Goal: Transaction & Acquisition: Purchase product/service

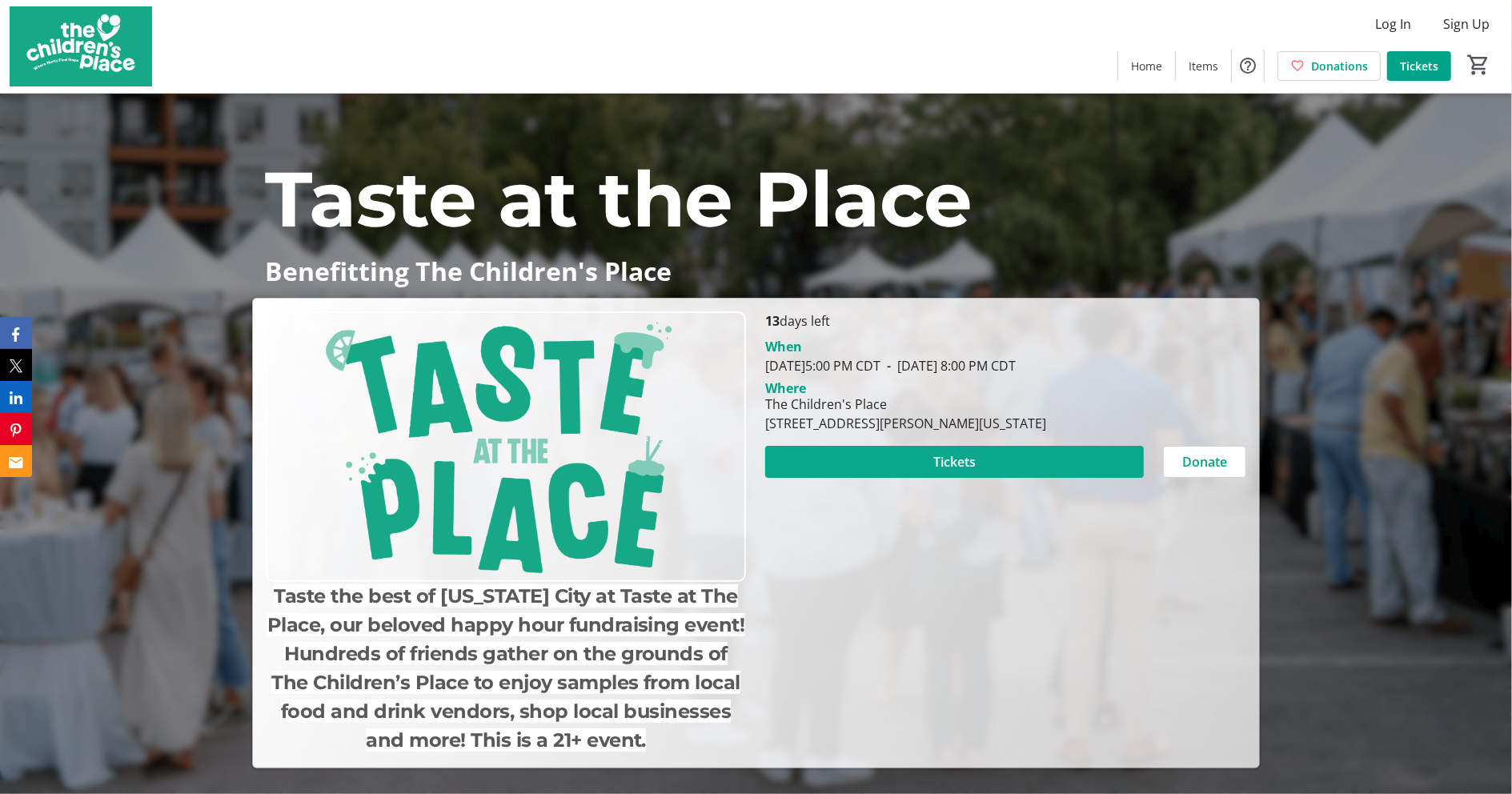
click at [955, 463] on span "Tickets" at bounding box center [954, 461] width 42 height 19
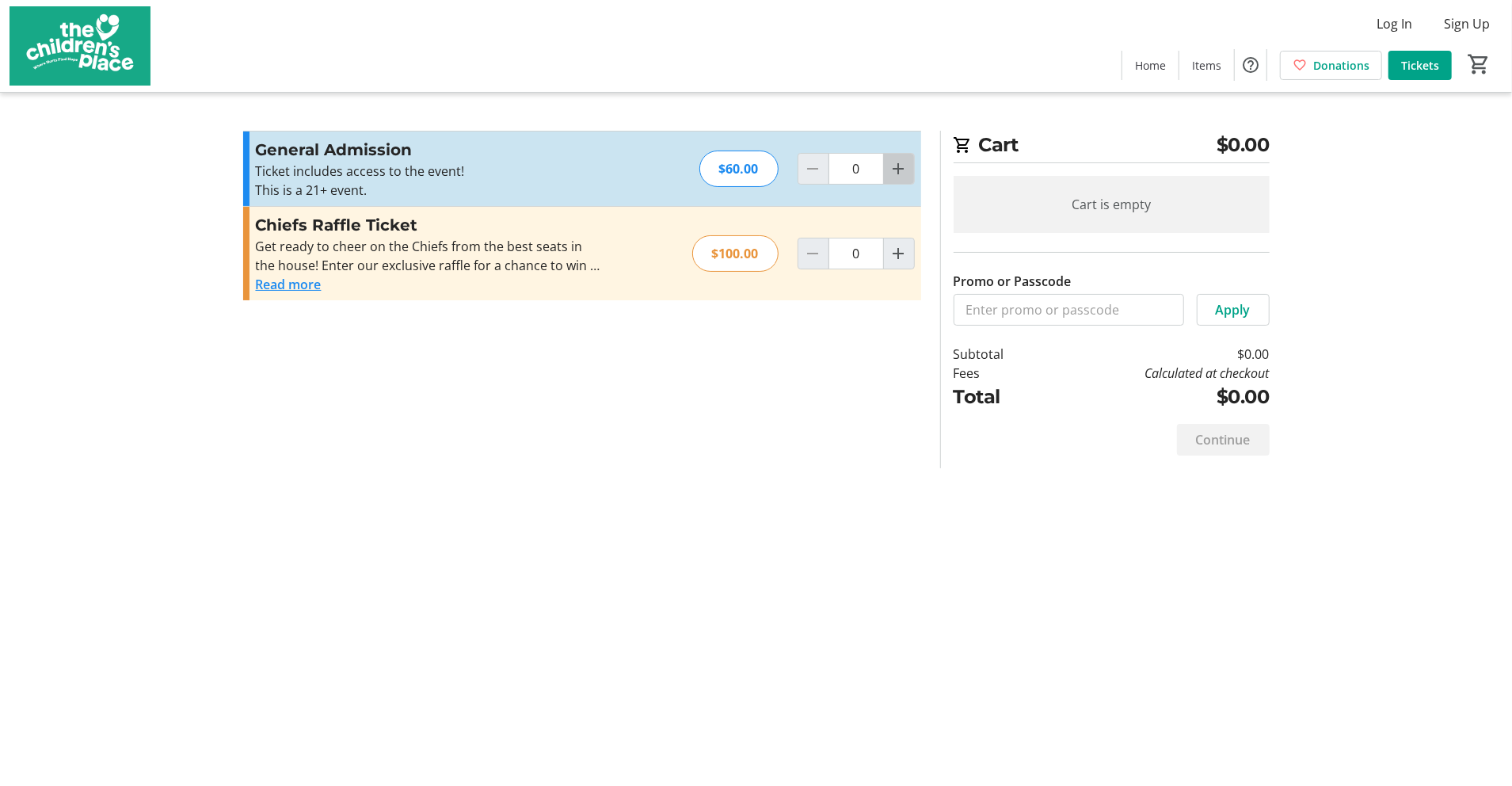
click at [899, 170] on mat-icon "Increment by one" at bounding box center [899, 169] width 19 height 19
type input "1"
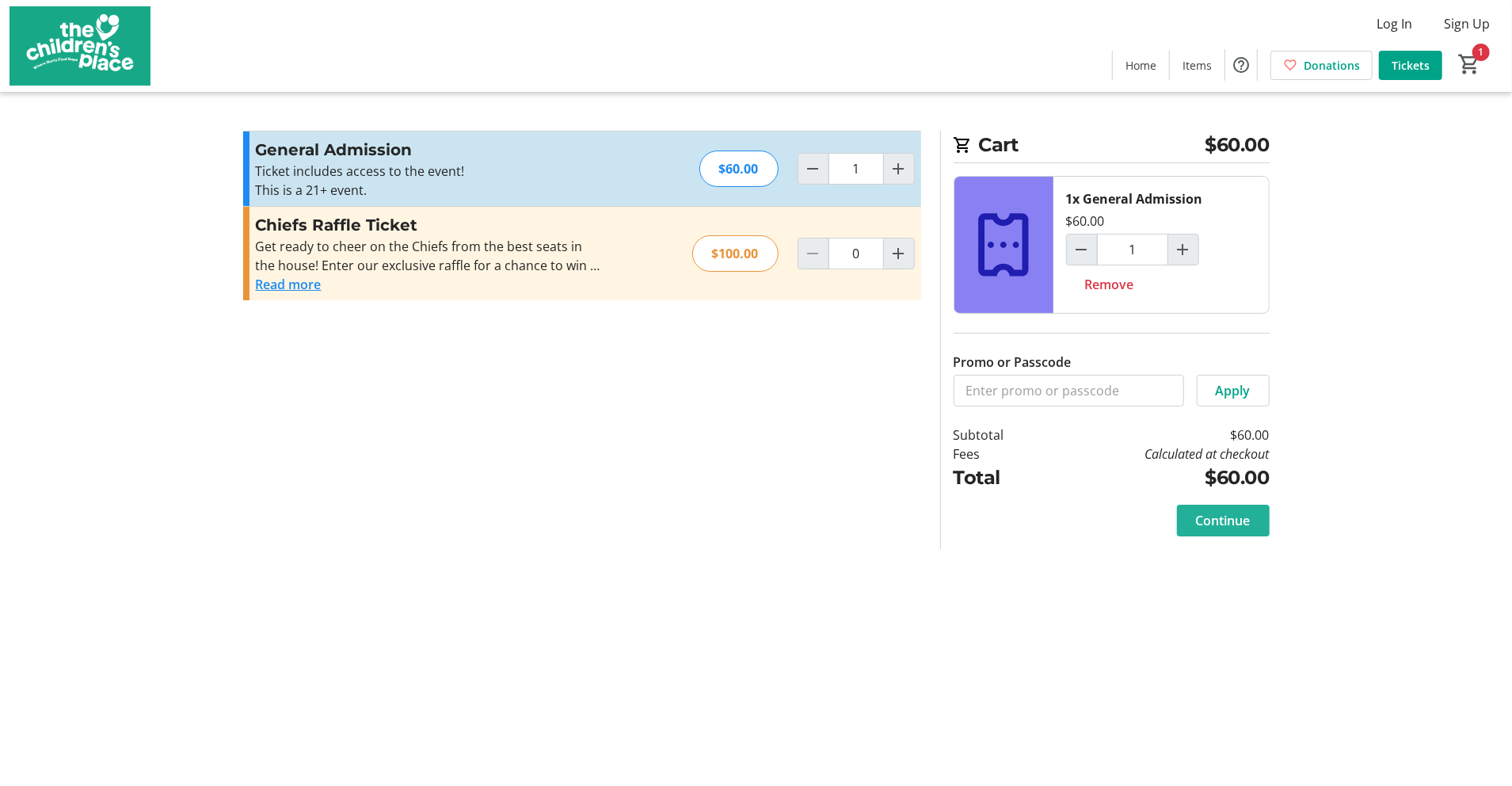
click at [1207, 518] on span "Continue" at bounding box center [1224, 520] width 54 height 19
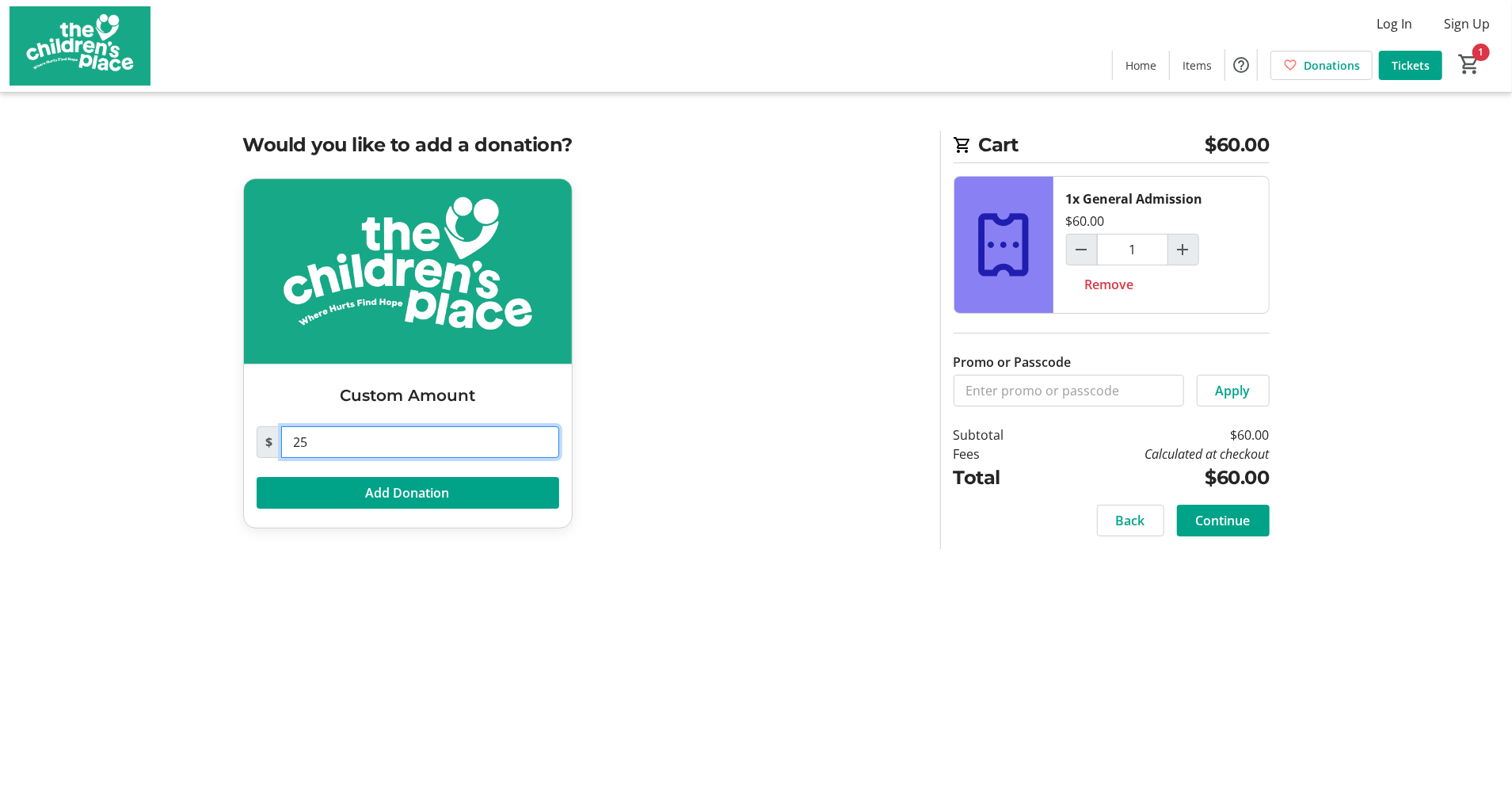
click at [311, 441] on input "25" at bounding box center [420, 441] width 278 height 31
type input "2"
click at [1226, 524] on span "Continue" at bounding box center [1224, 520] width 54 height 19
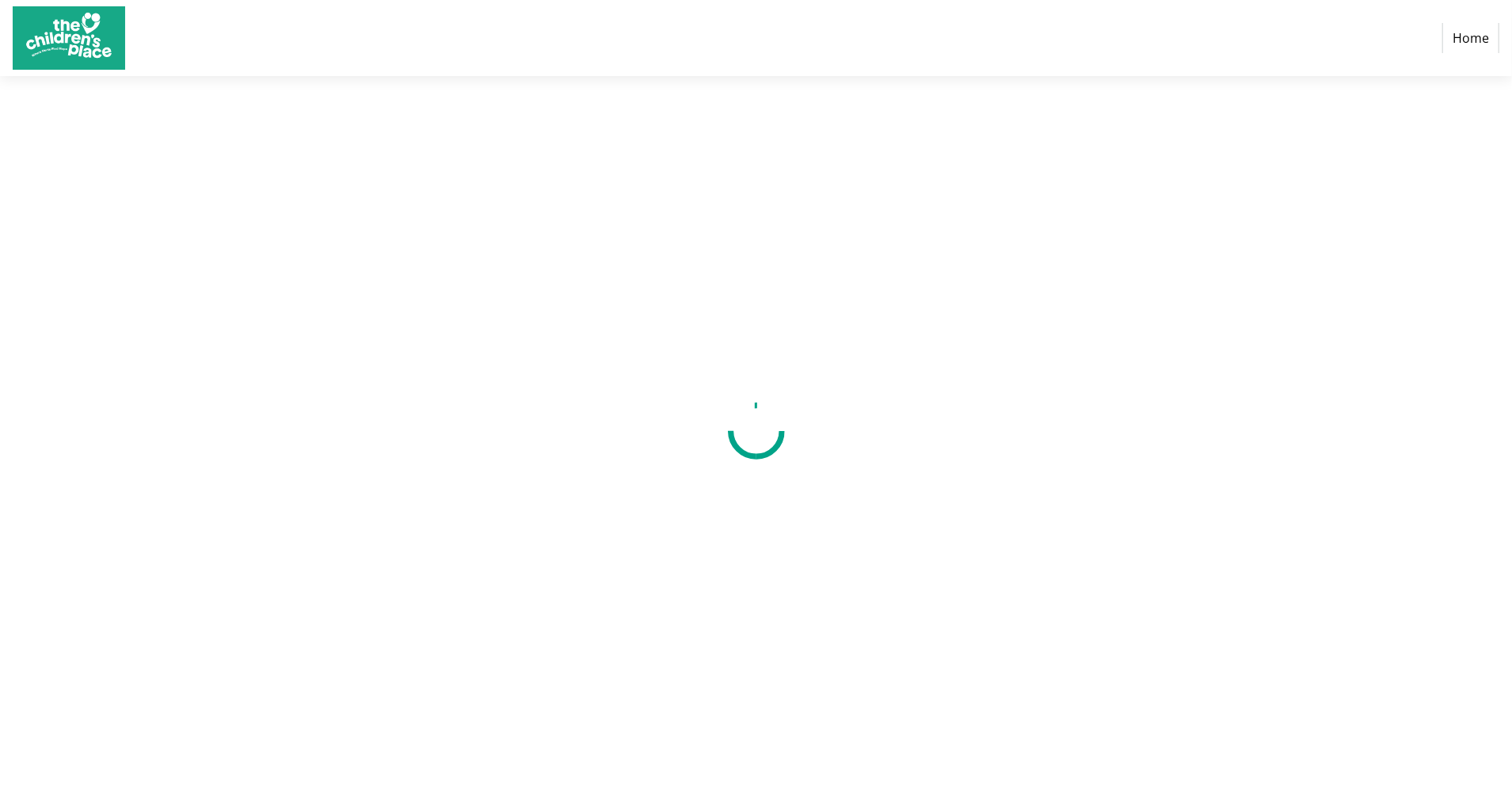
select select "US"
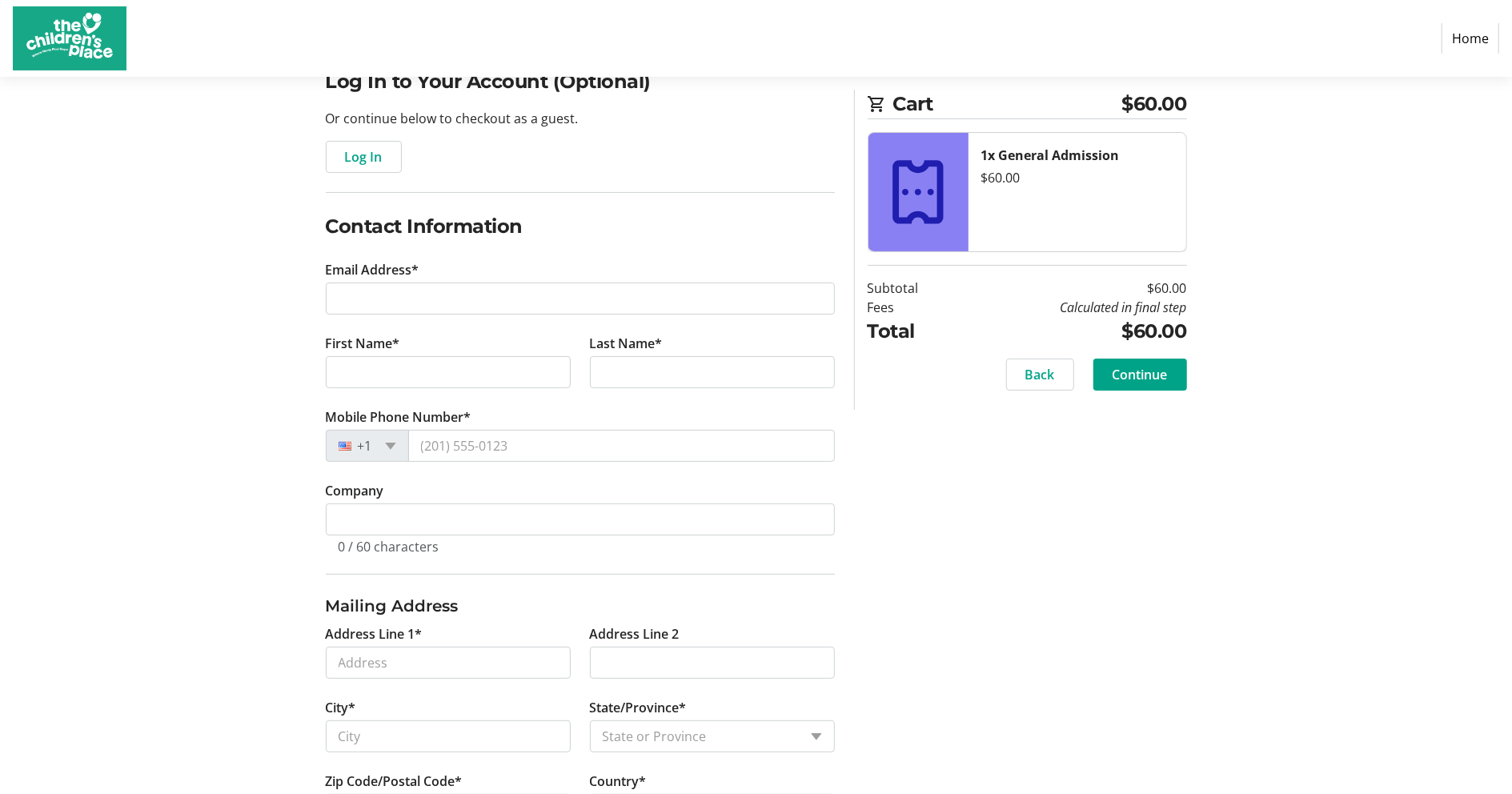
scroll to position [111, 0]
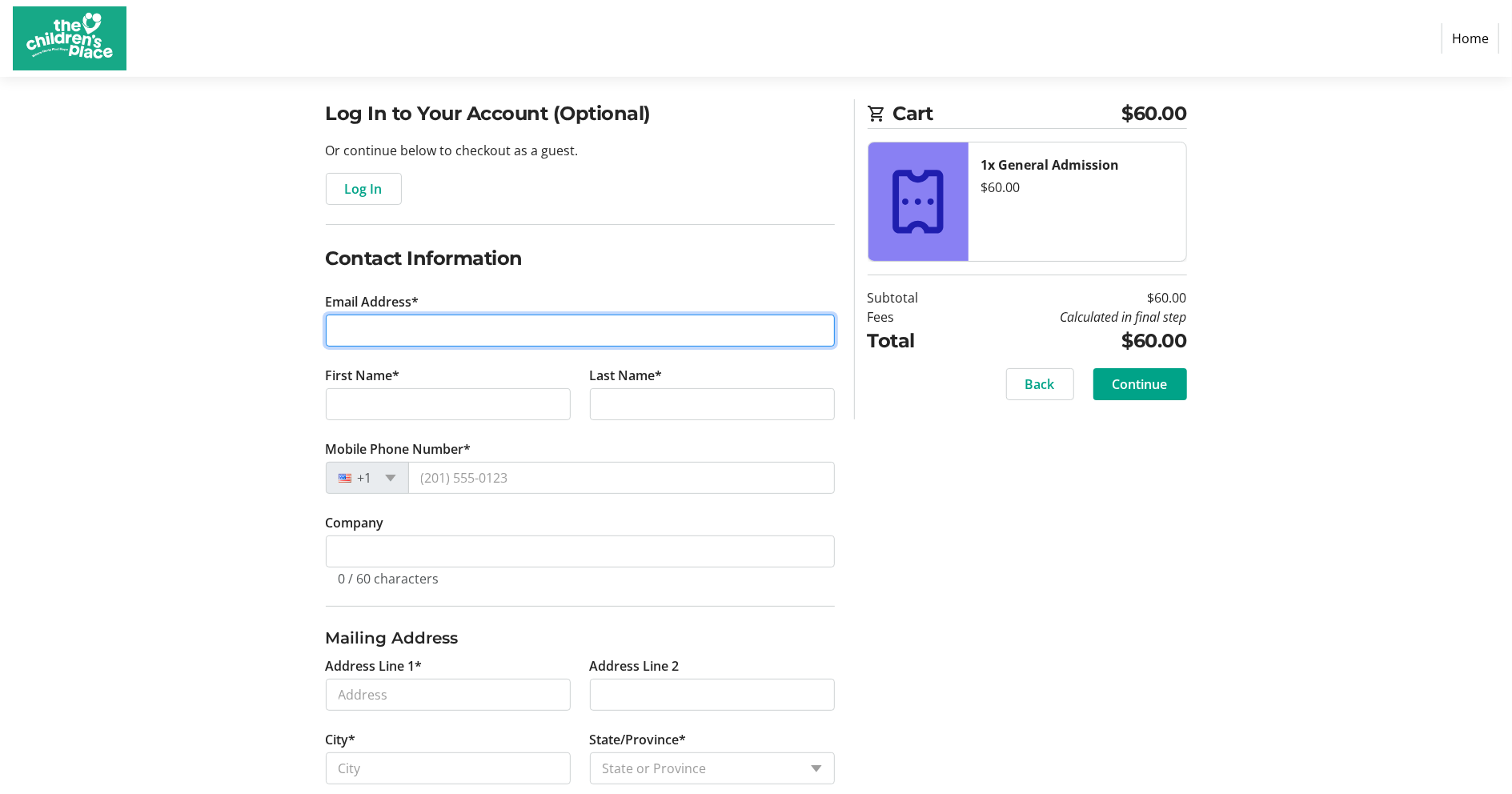
click at [367, 331] on input "Email Address*" at bounding box center [581, 330] width 509 height 32
type input "[EMAIL_ADDRESS][DOMAIN_NAME]"
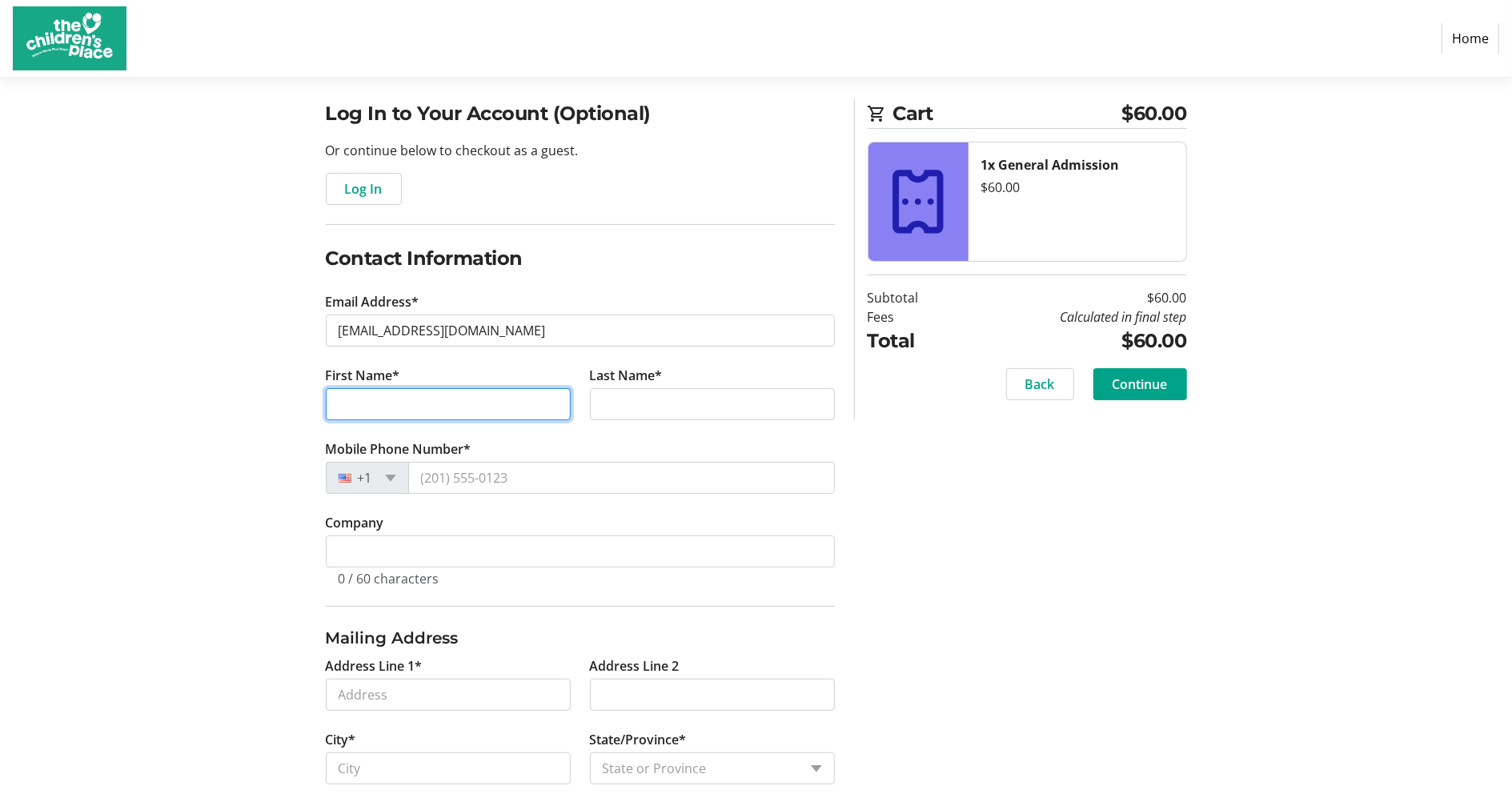
type input "[PERSON_NAME]"
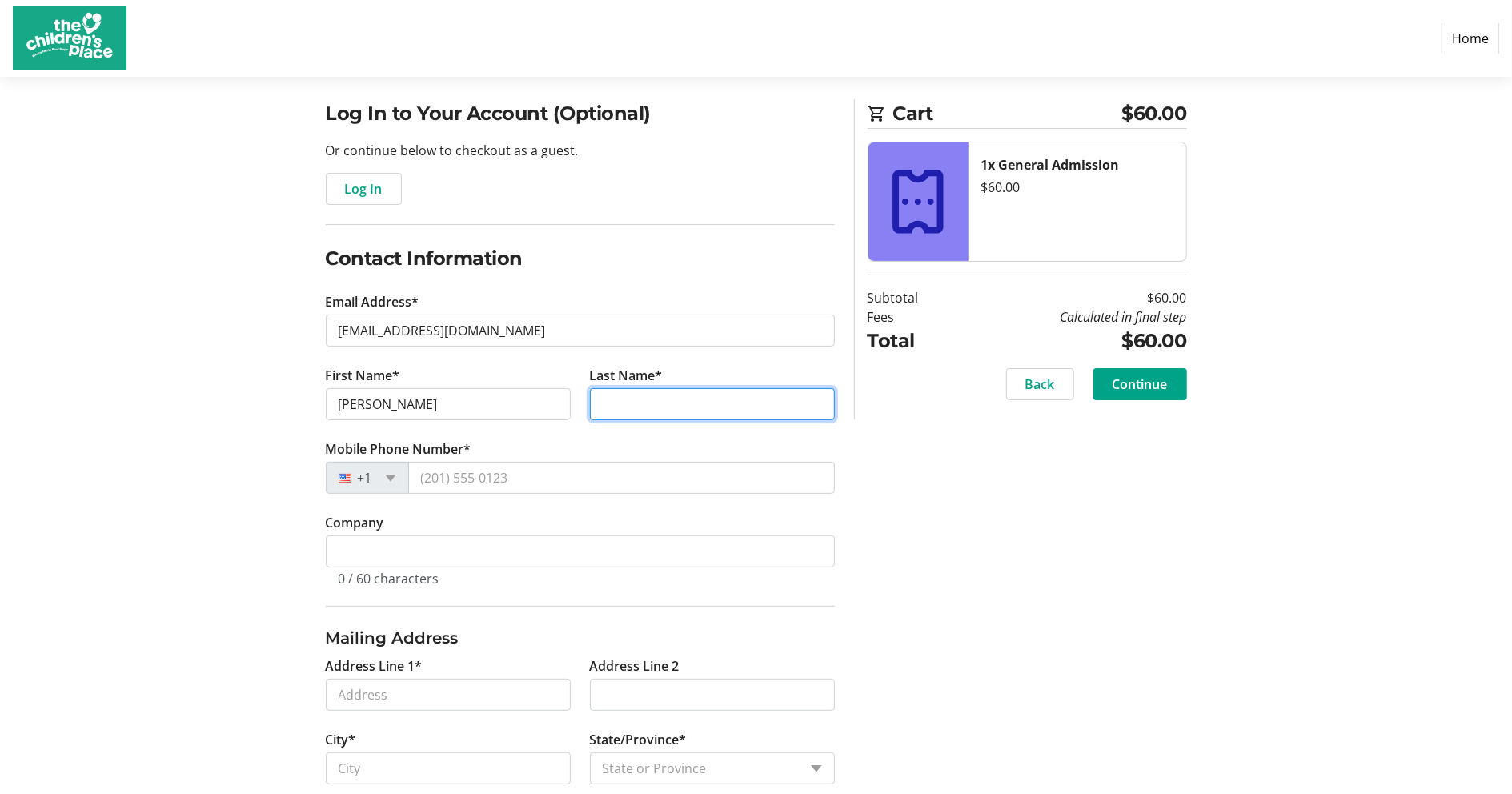
type input "[PERSON_NAME]"
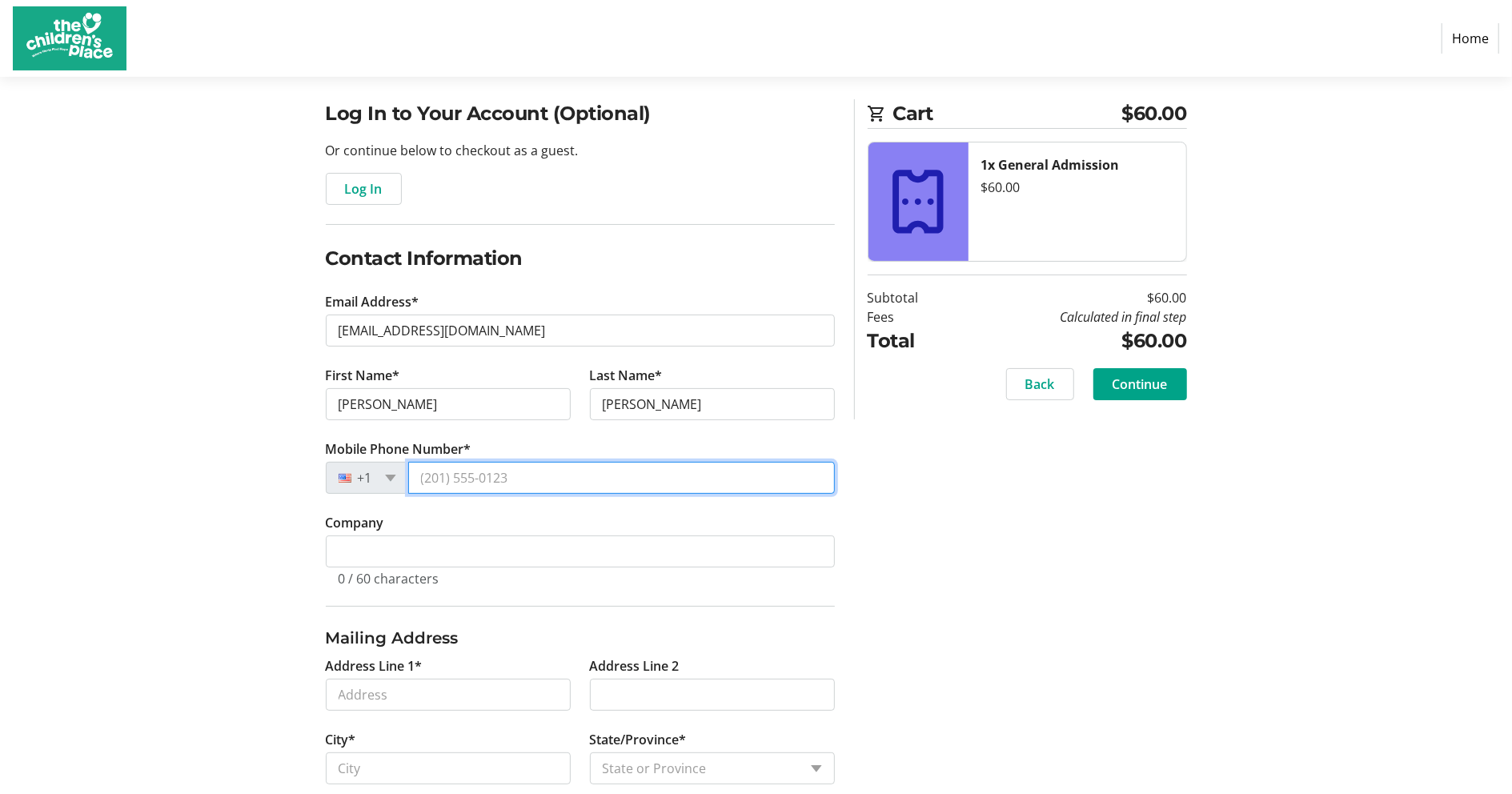
type input "[PHONE_NUMBER]"
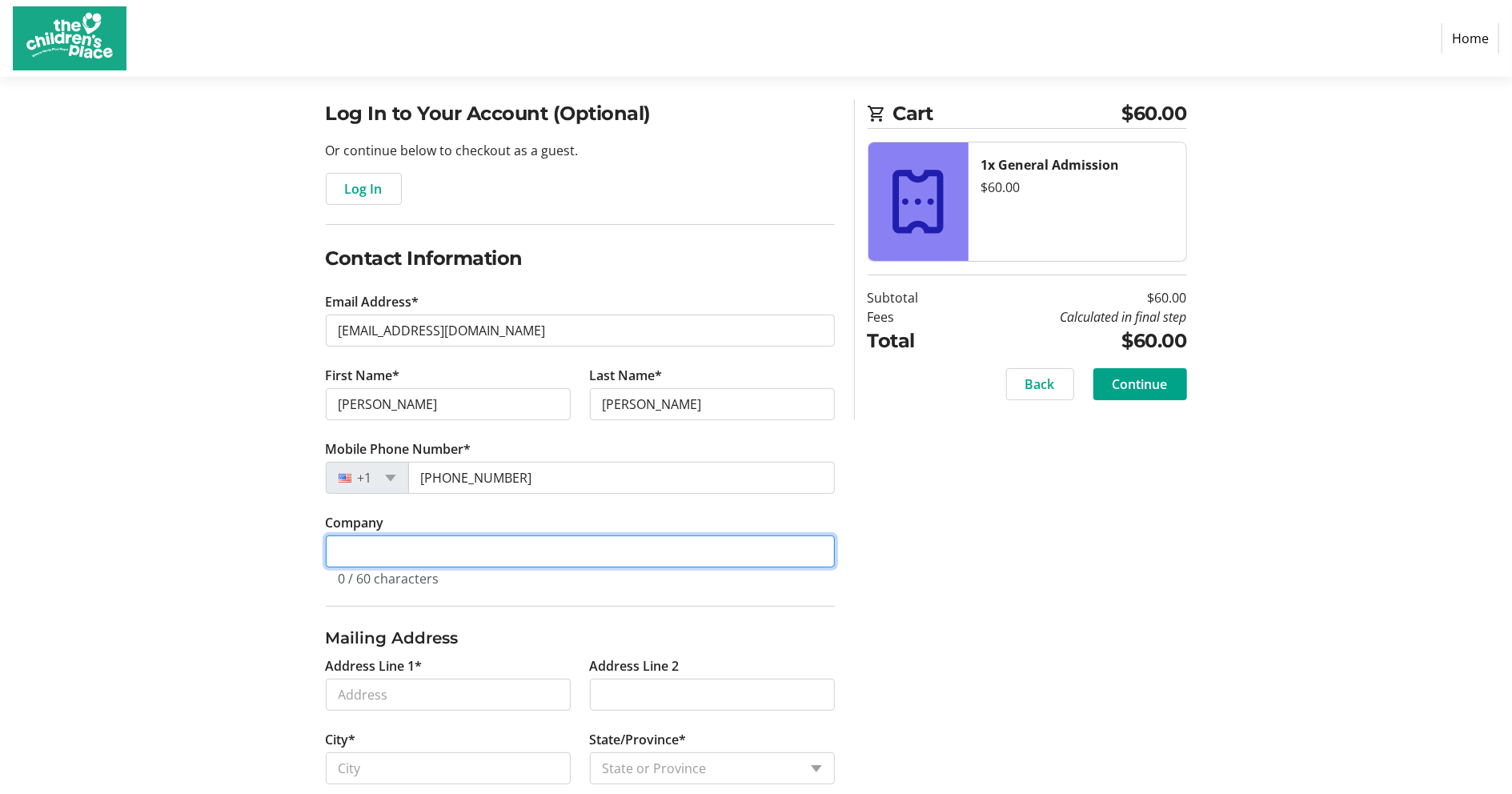
type input "The Childrens Place"
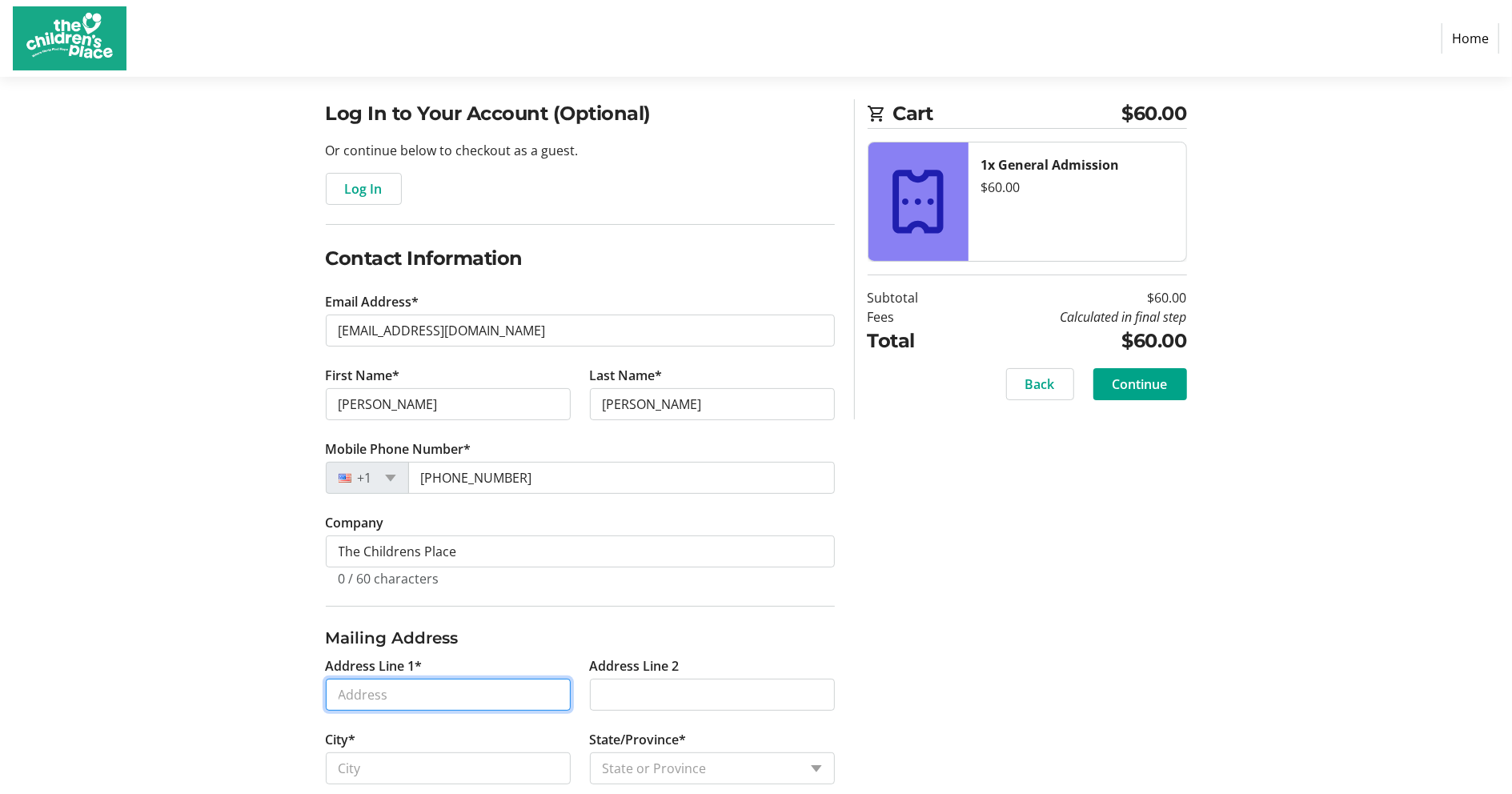
type input "[STREET_ADDRESS][US_STATE]"
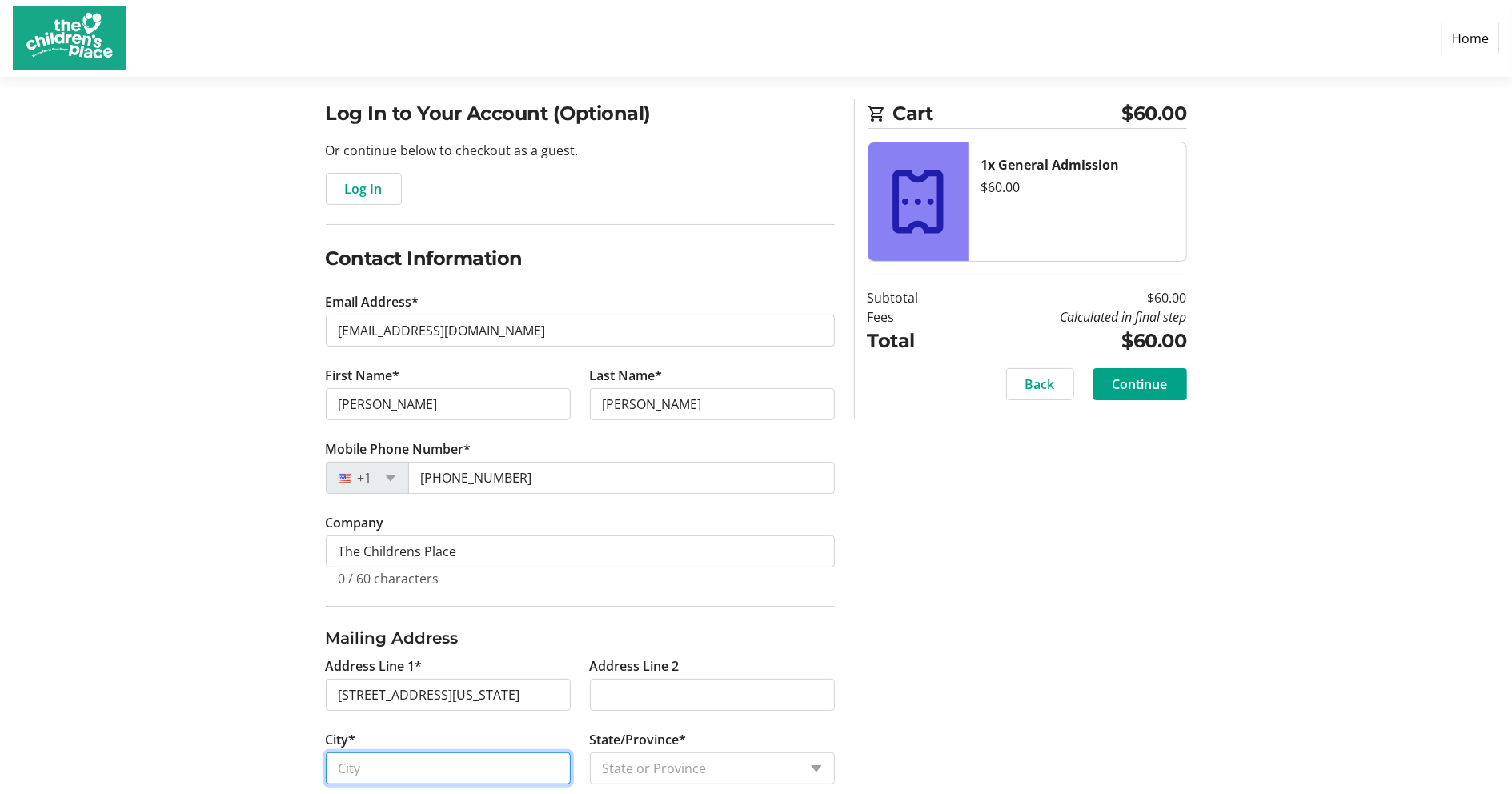
type input "string:KANSAS CITY"
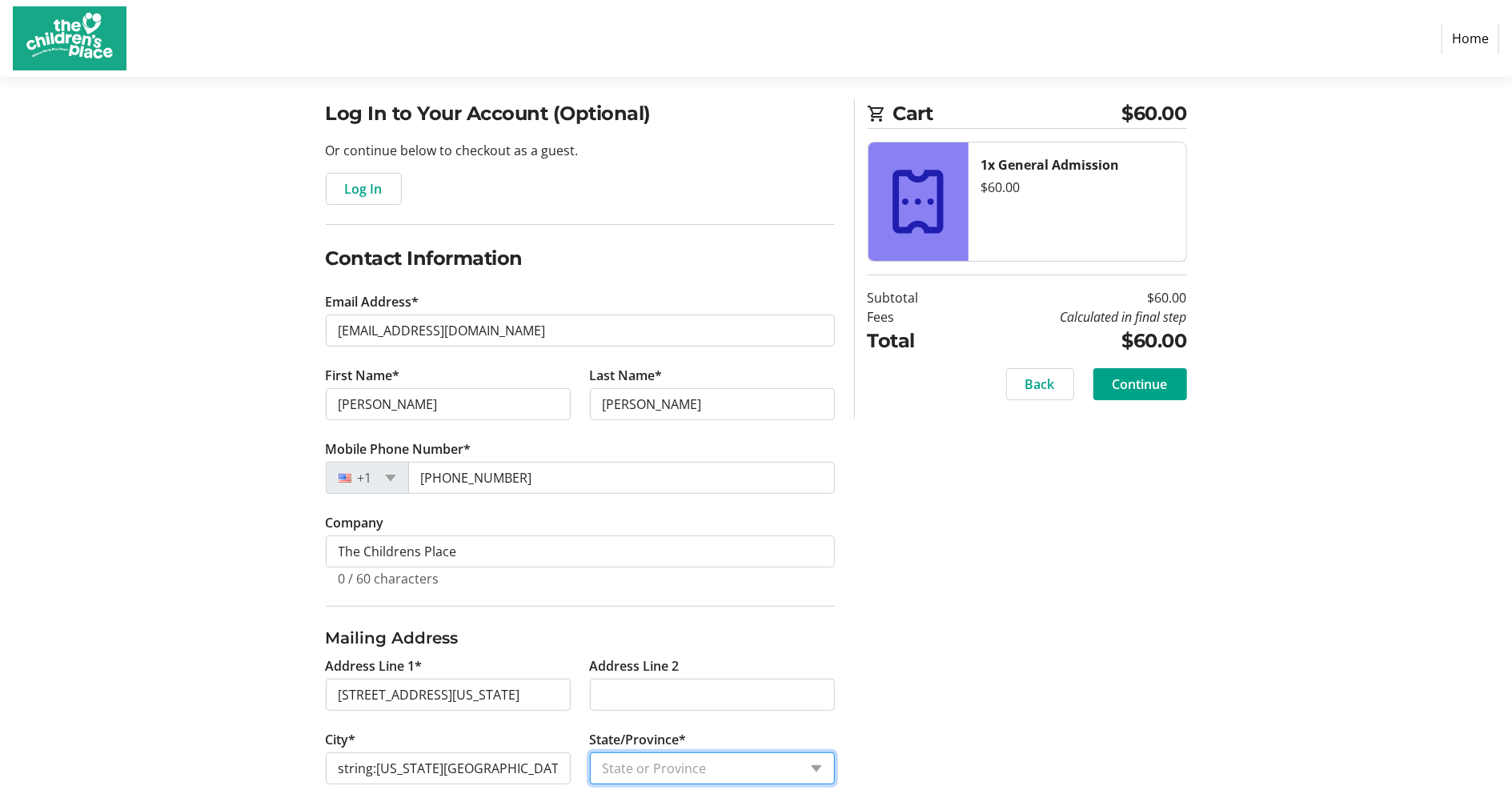
select select "MO"
type input "64130"
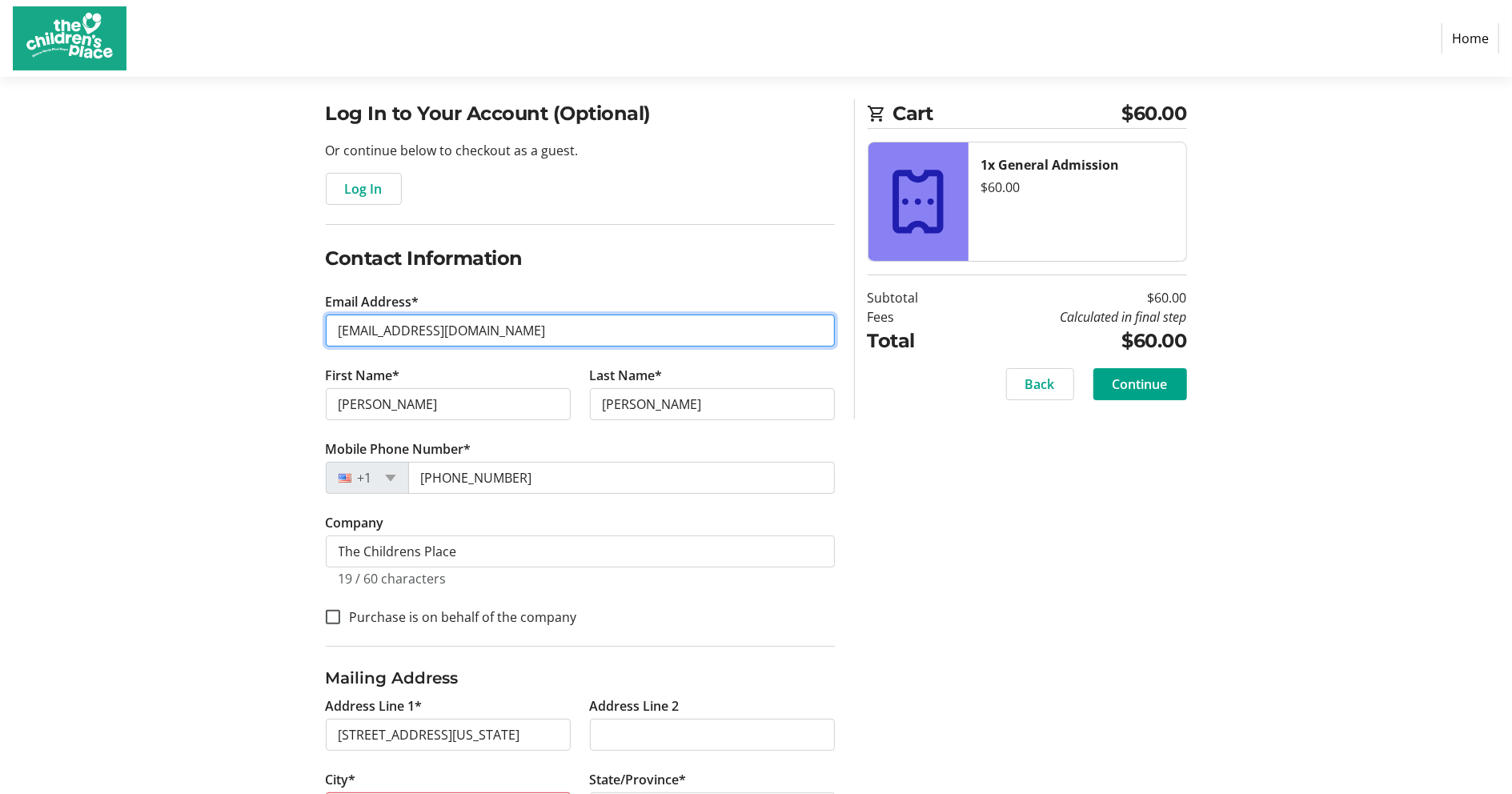
scroll to position [218, 0]
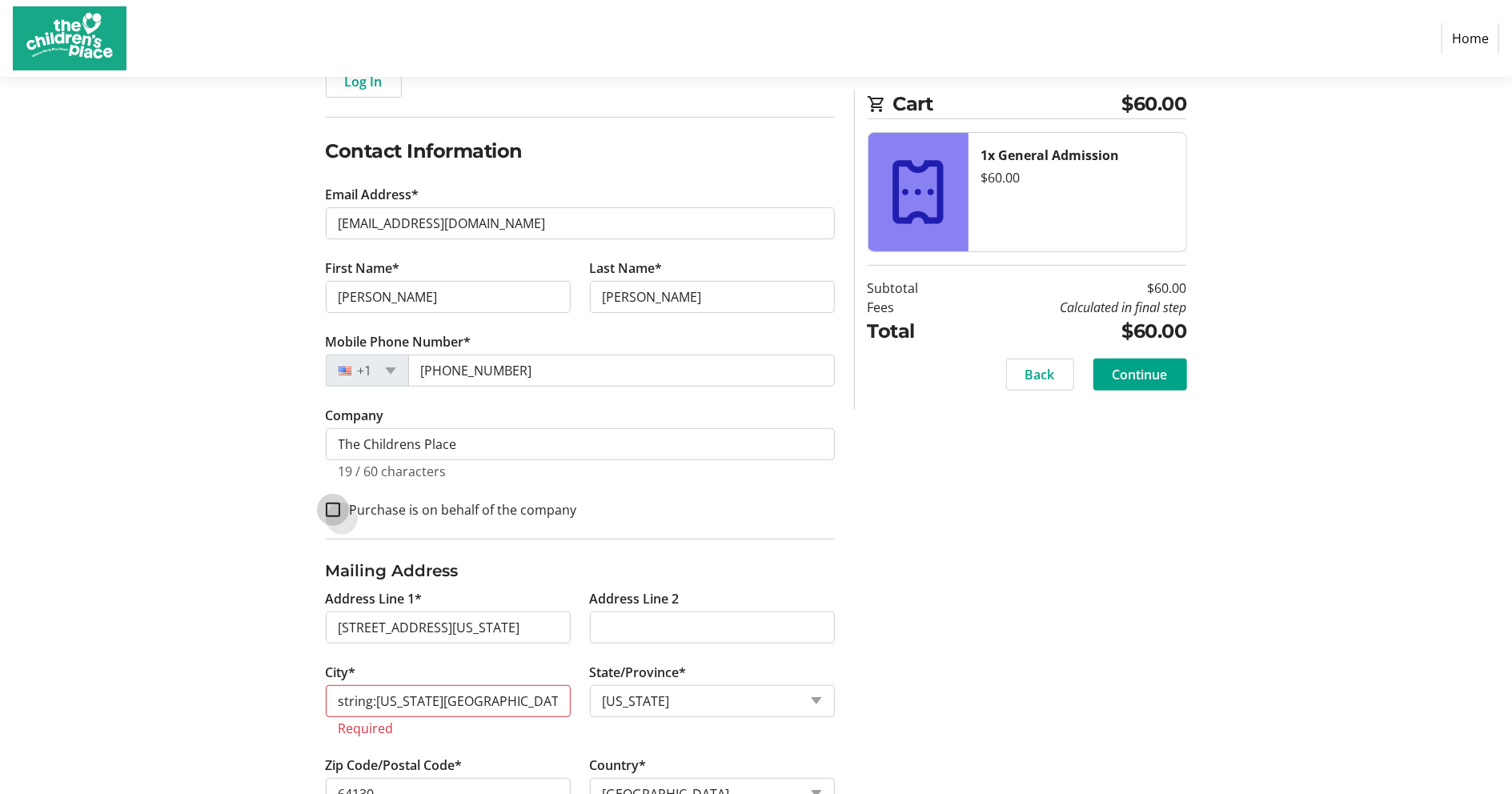
click at [333, 510] on input "Purchase is on behalf of the company" at bounding box center [333, 509] width 15 height 15
checkbox input "true"
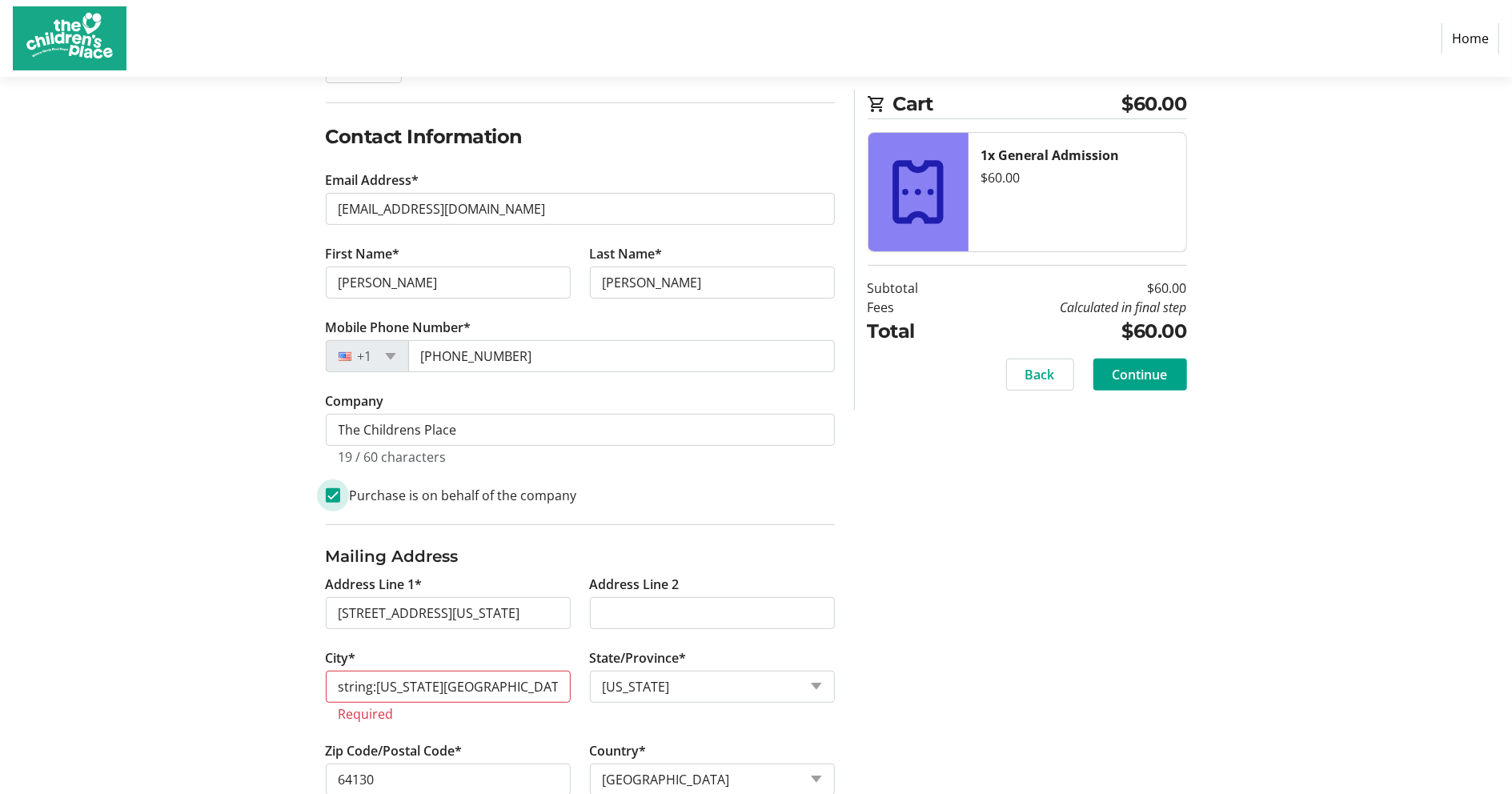
scroll to position [276, 0]
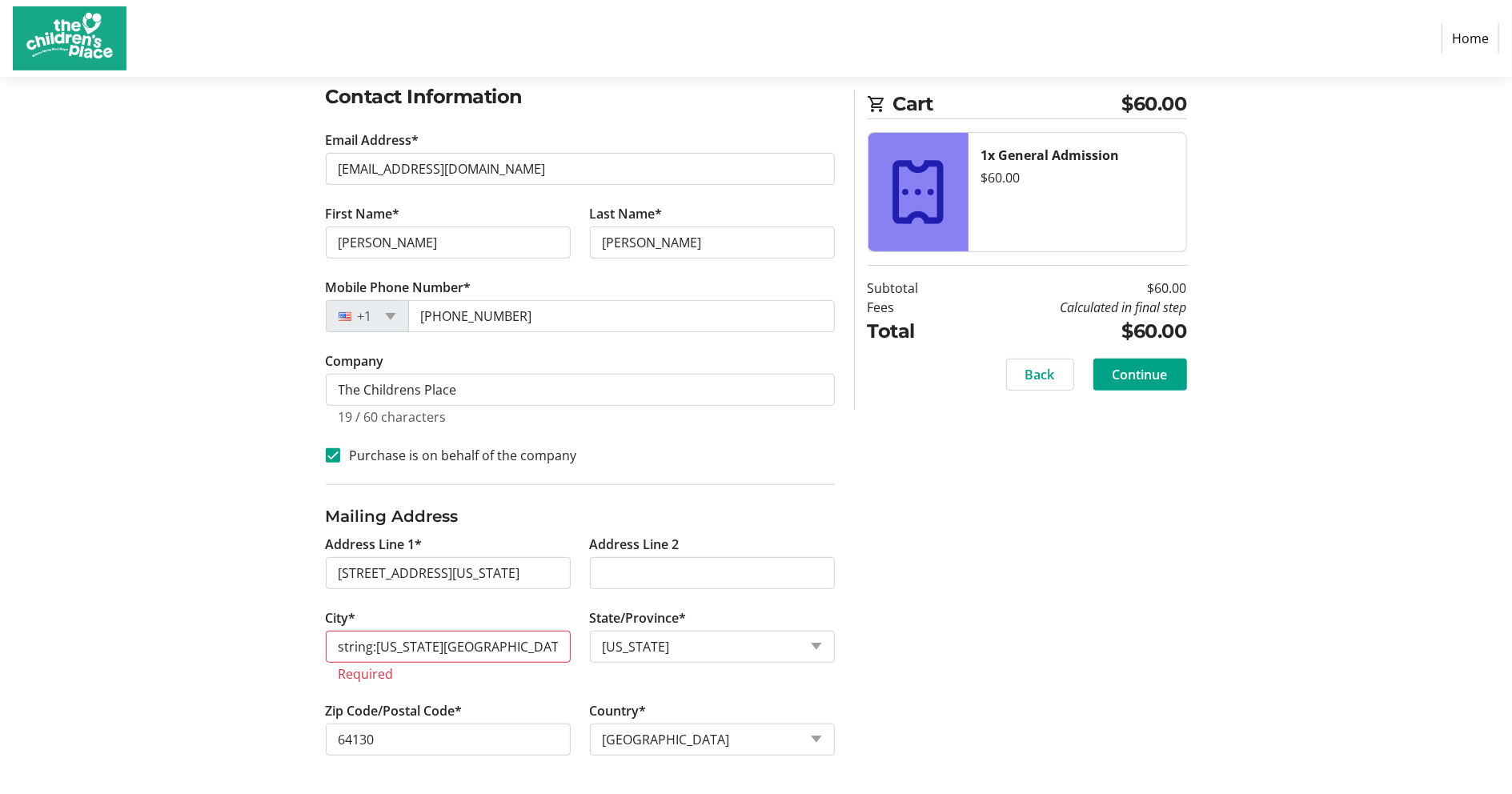
click at [280, 545] on div "Log In to Your Account (Optional) Or continue below to checkout as a guest. Log…" at bounding box center [756, 365] width 1057 height 857
click at [369, 651] on input "string:KANSAS CITY" at bounding box center [449, 647] width 245 height 32
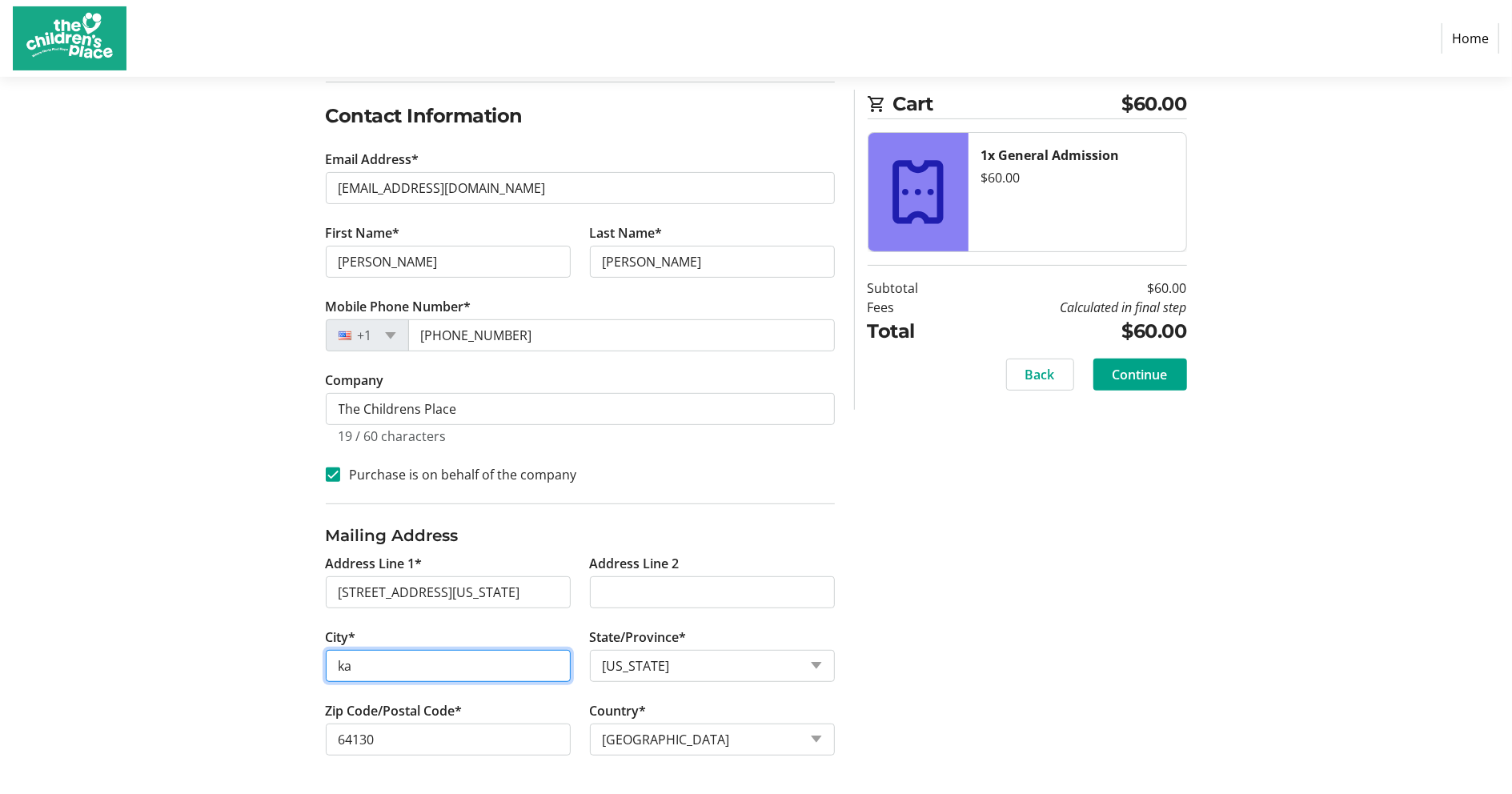
type input "a"
type input "[US_STATE][GEOGRAPHIC_DATA]"
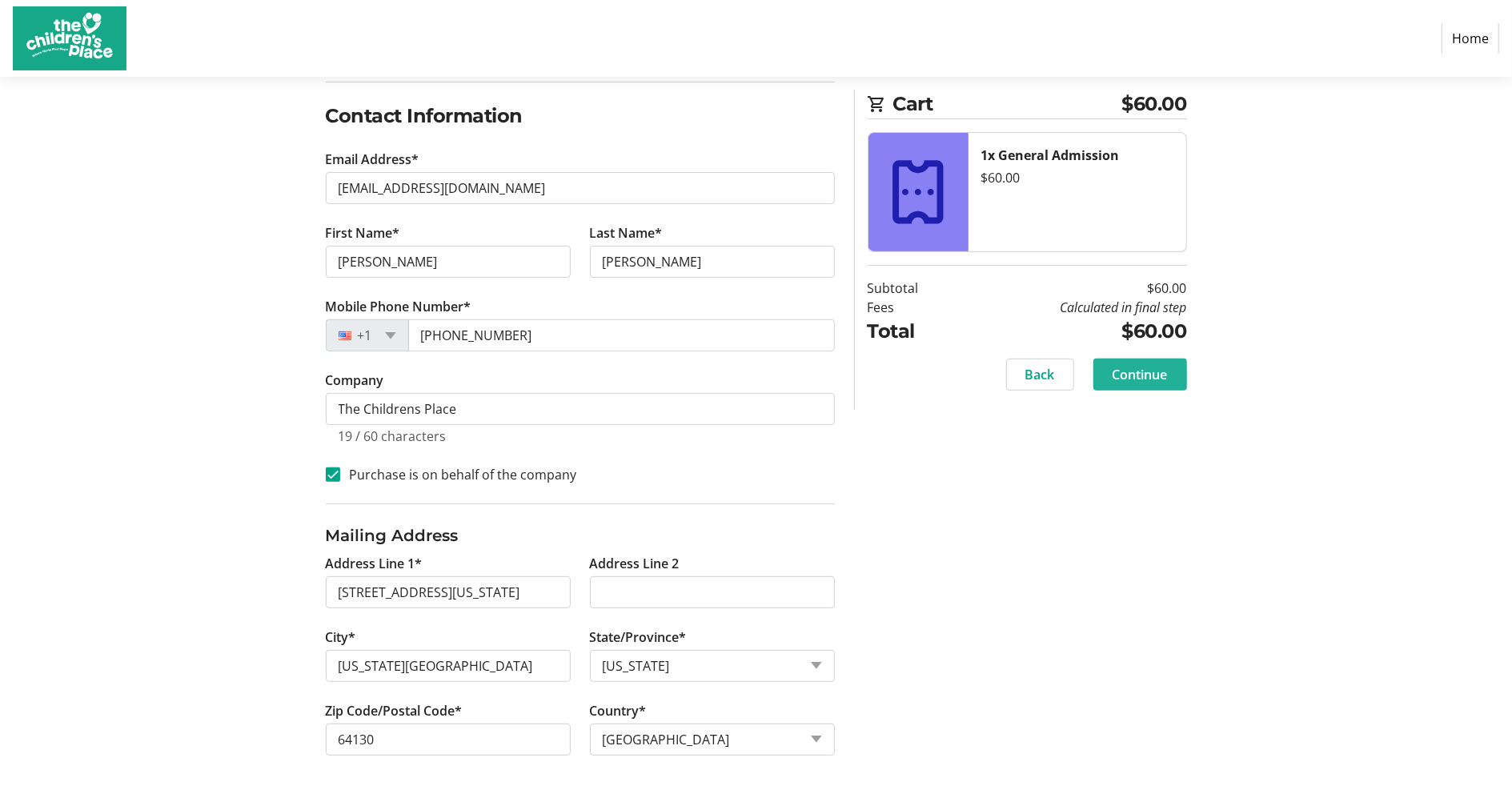
click at [1123, 384] on span "Continue" at bounding box center [1141, 375] width 55 height 19
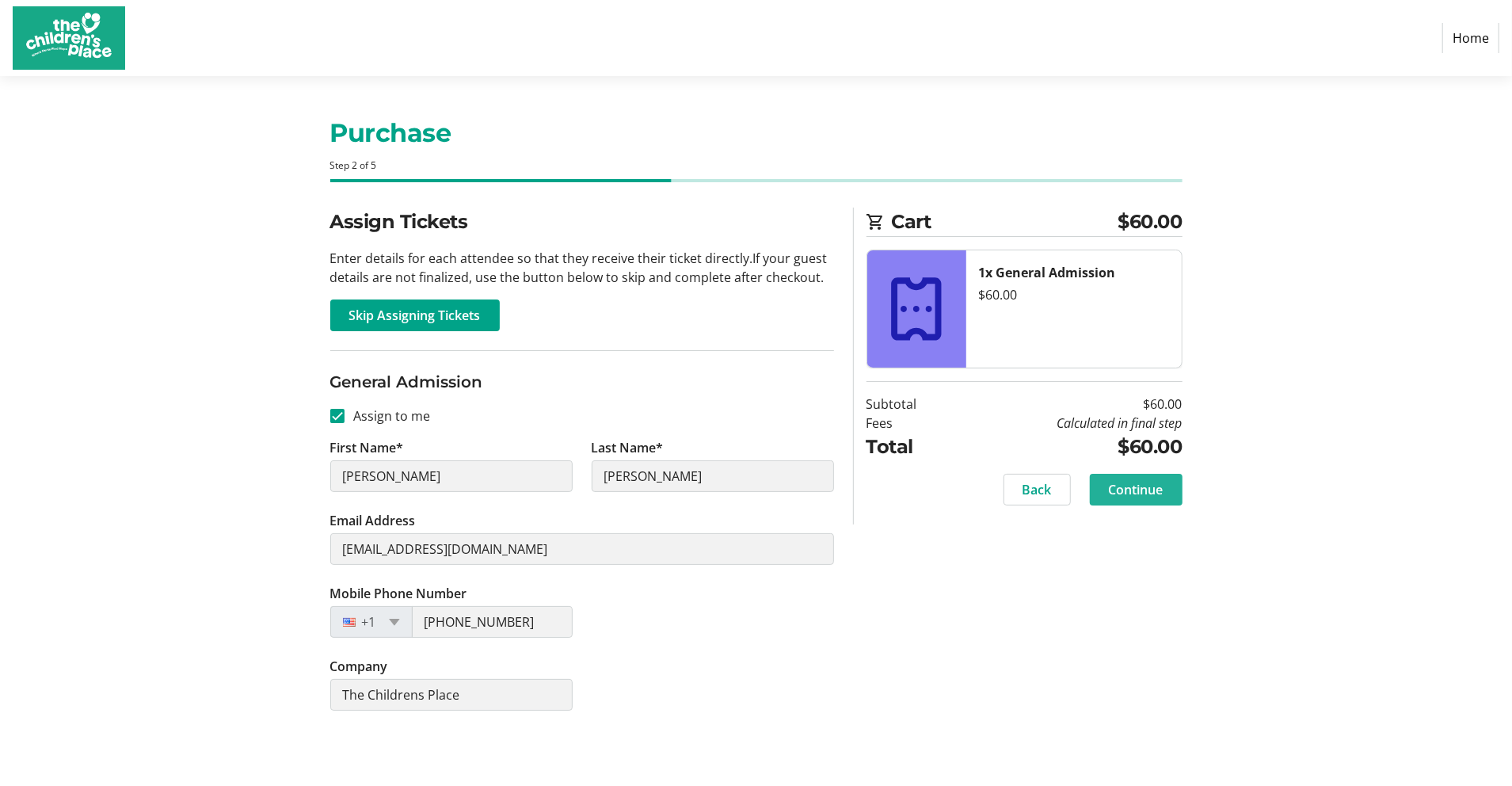
click at [1136, 495] on span "Continue" at bounding box center [1136, 490] width 54 height 19
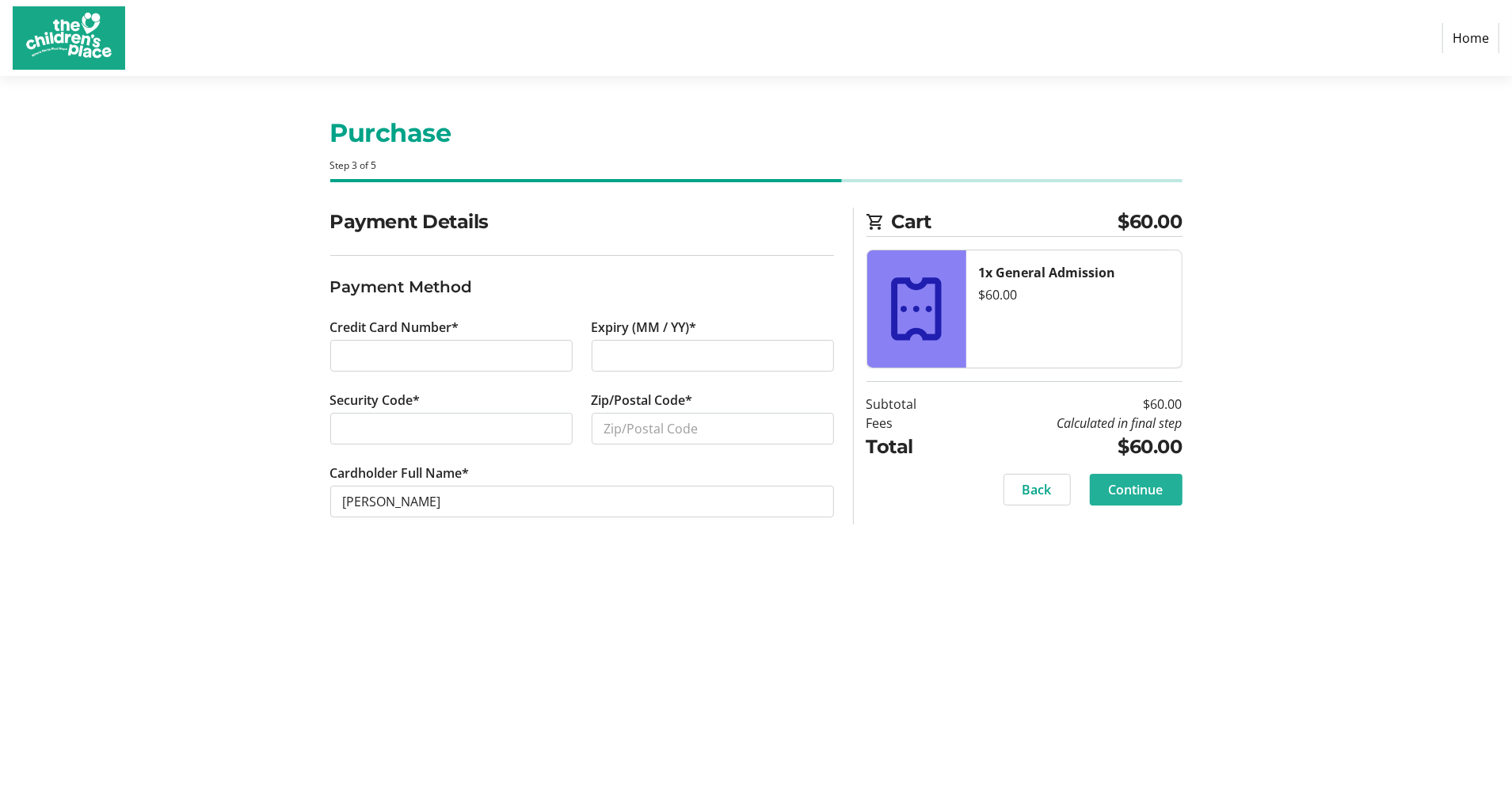
click at [1122, 488] on span "Continue" at bounding box center [1136, 490] width 54 height 19
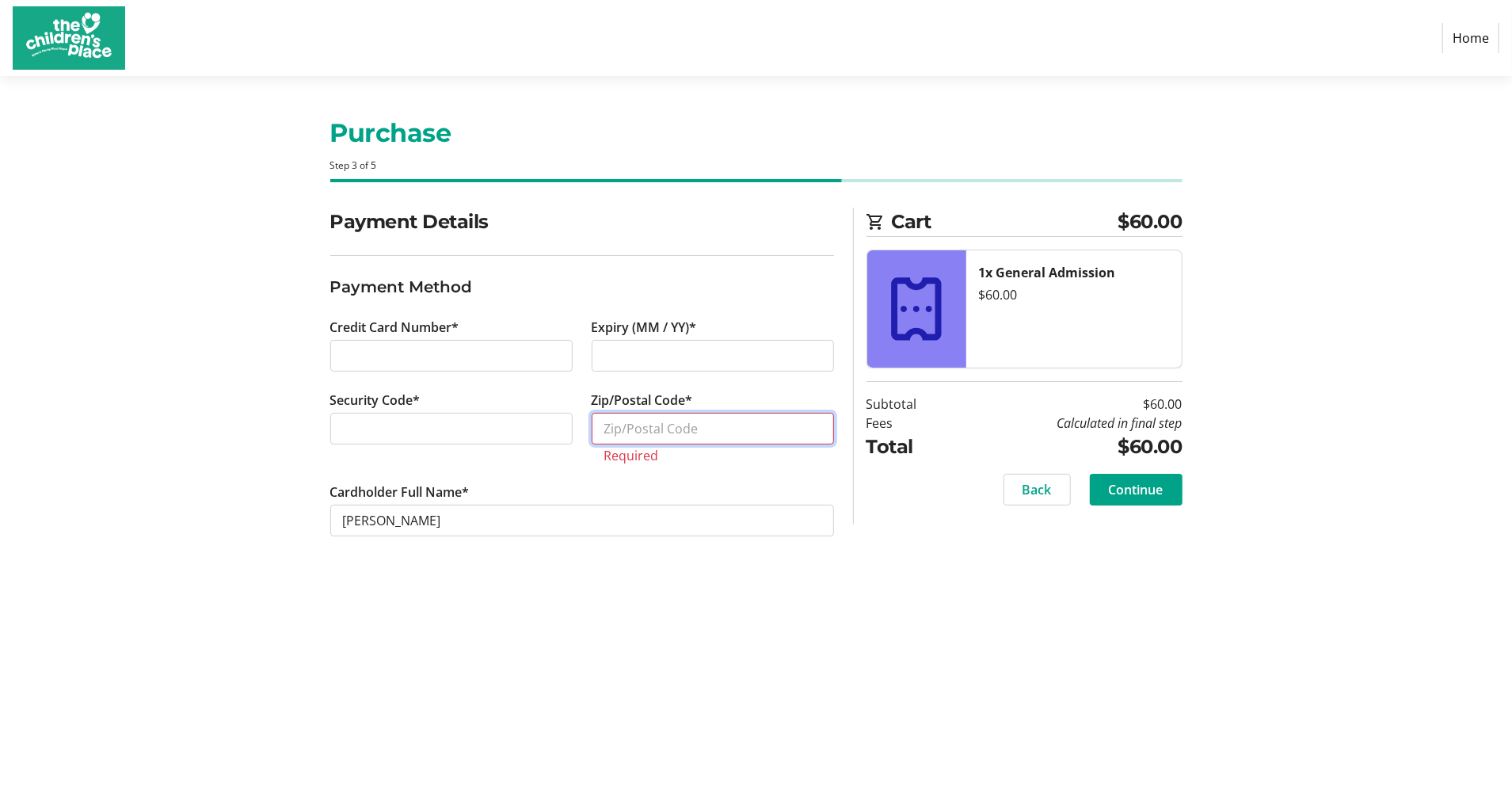
click at [656, 429] on input "Zip/Postal Code*" at bounding box center [713, 428] width 243 height 31
type input "64130"
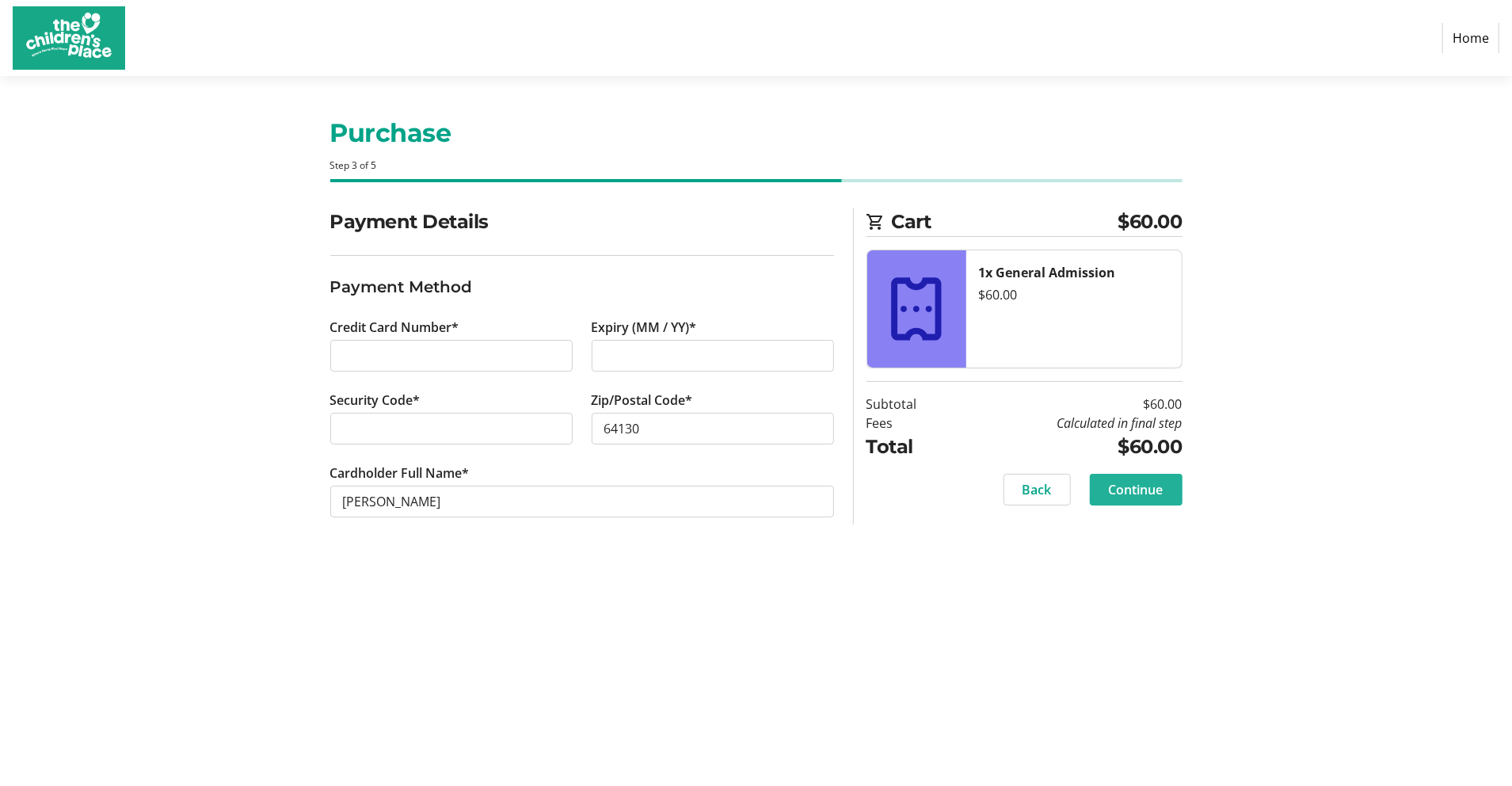
click at [1111, 489] on span "Continue" at bounding box center [1136, 490] width 54 height 19
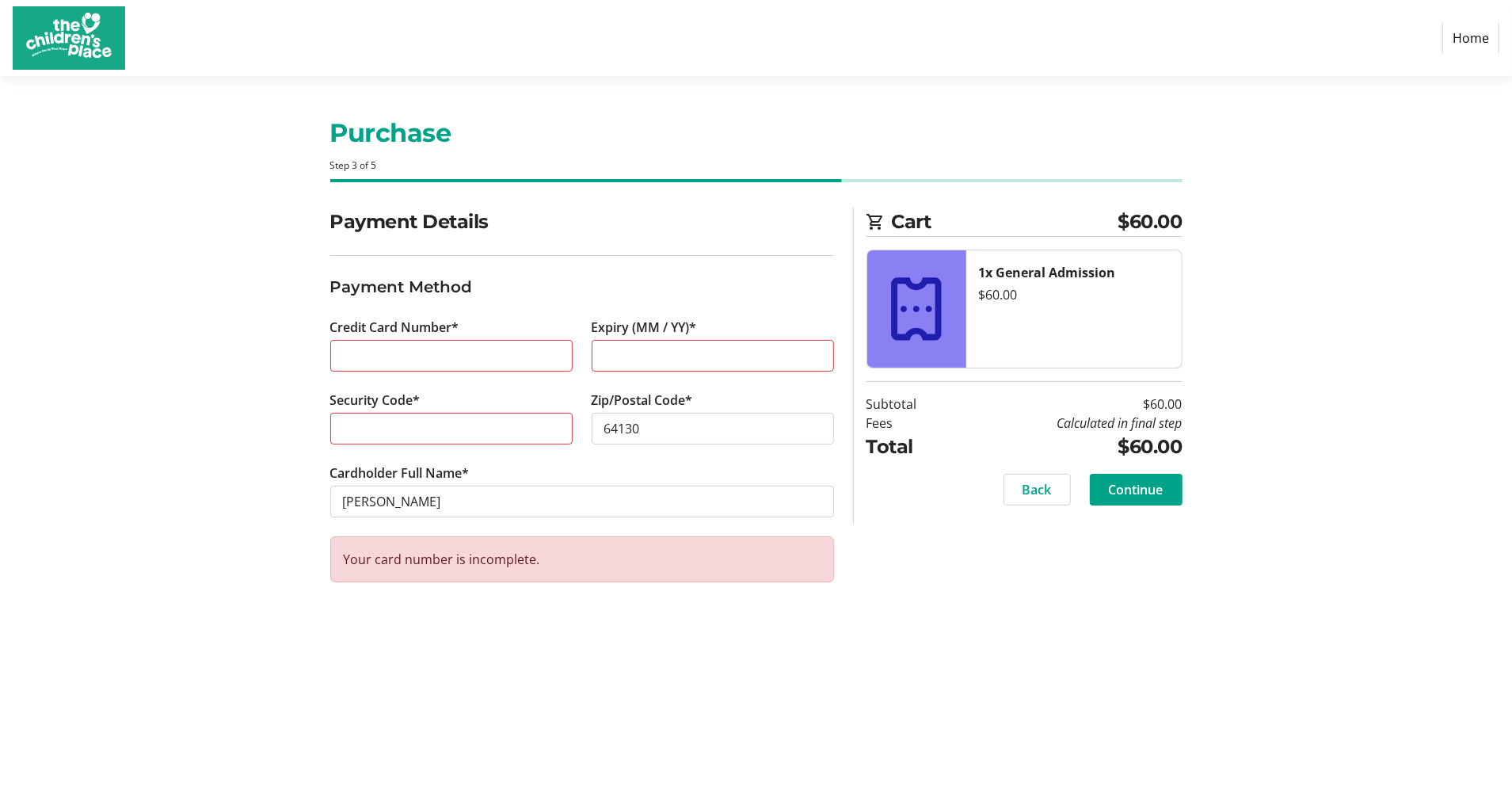
click at [1469, 31] on link "Home" at bounding box center [1470, 37] width 57 height 30
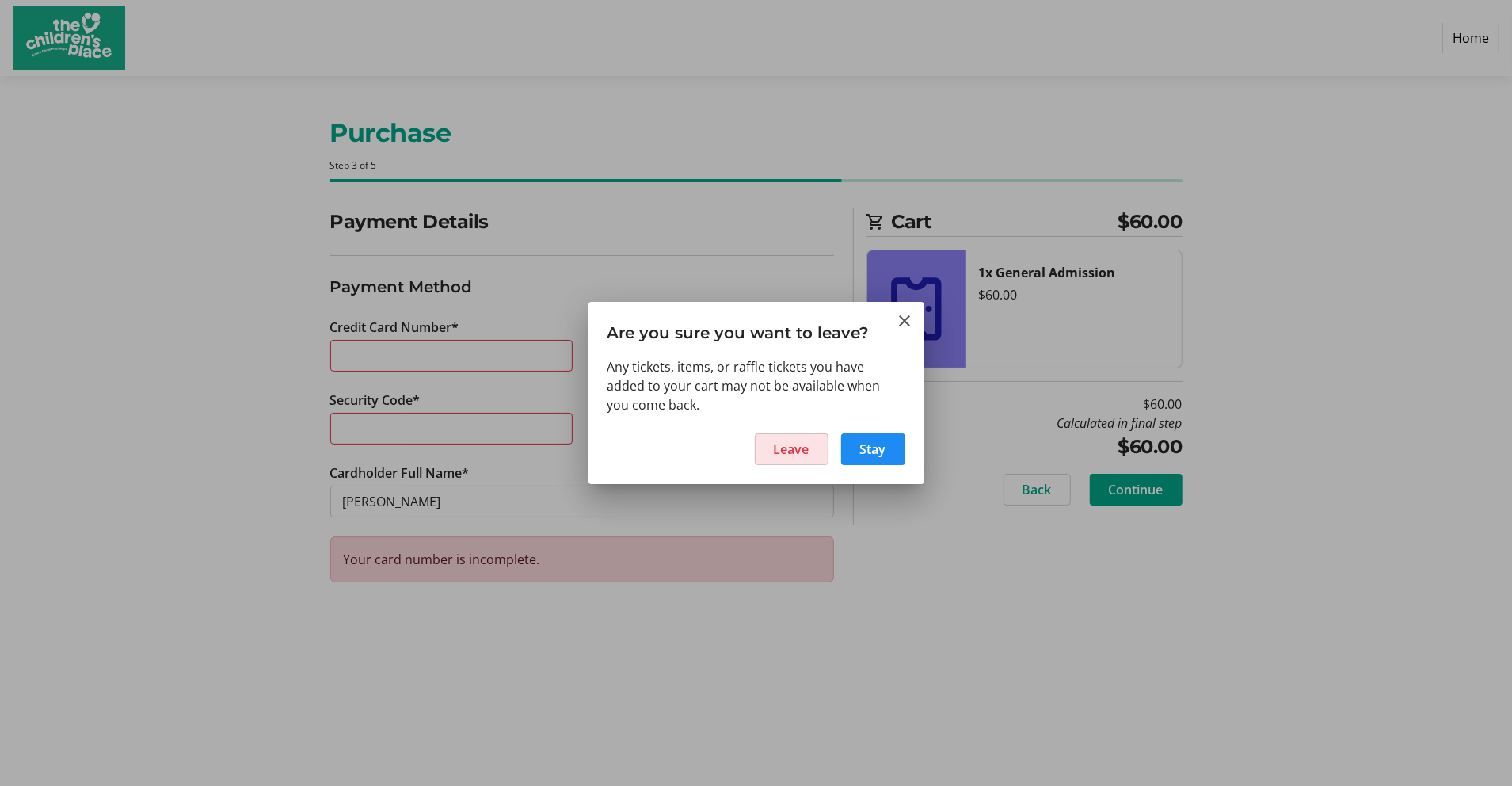
click at [777, 444] on span "Leave" at bounding box center [792, 449] width 36 height 19
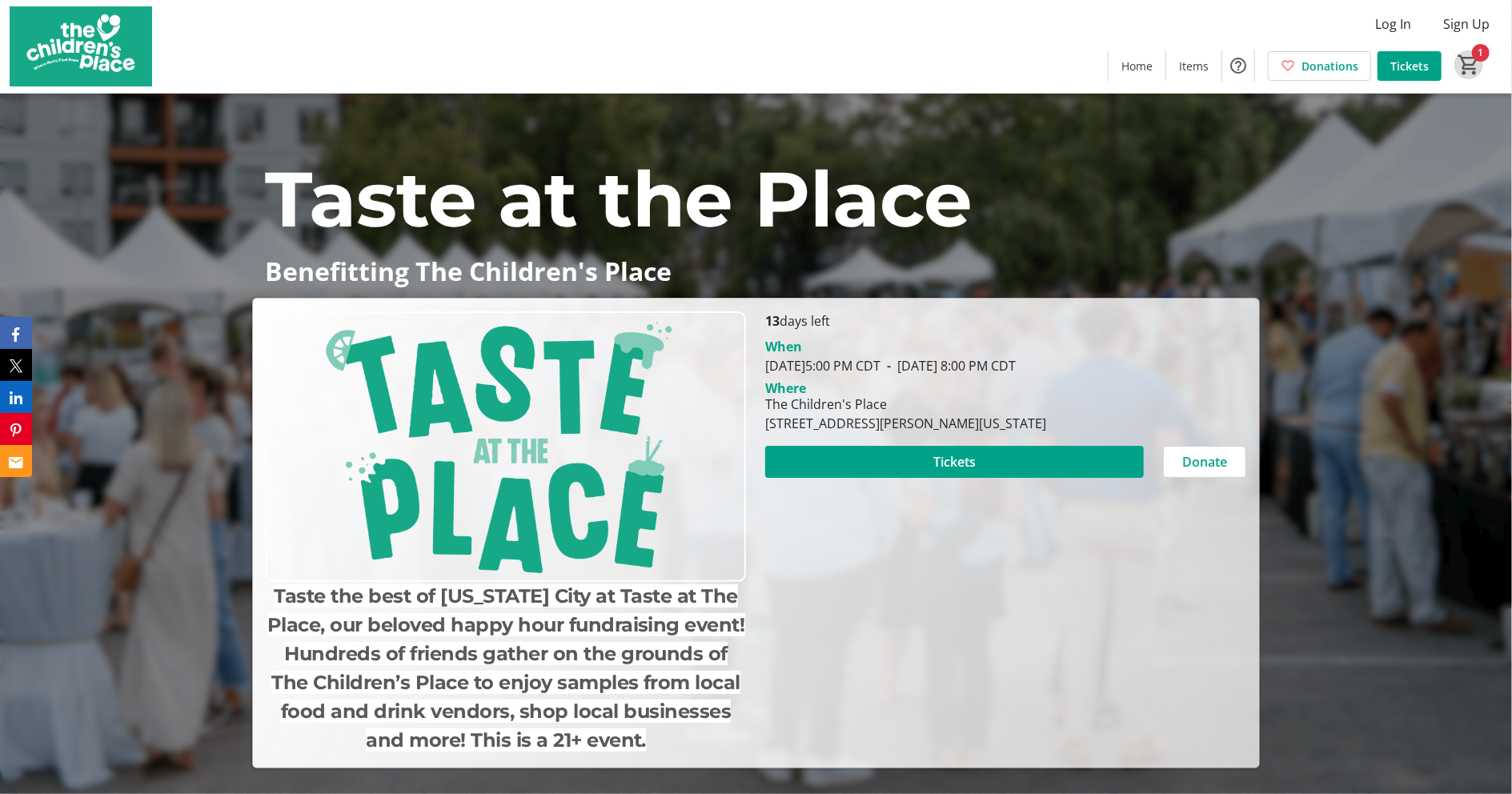
click at [1476, 59] on mat-icon "1" at bounding box center [1469, 65] width 24 height 24
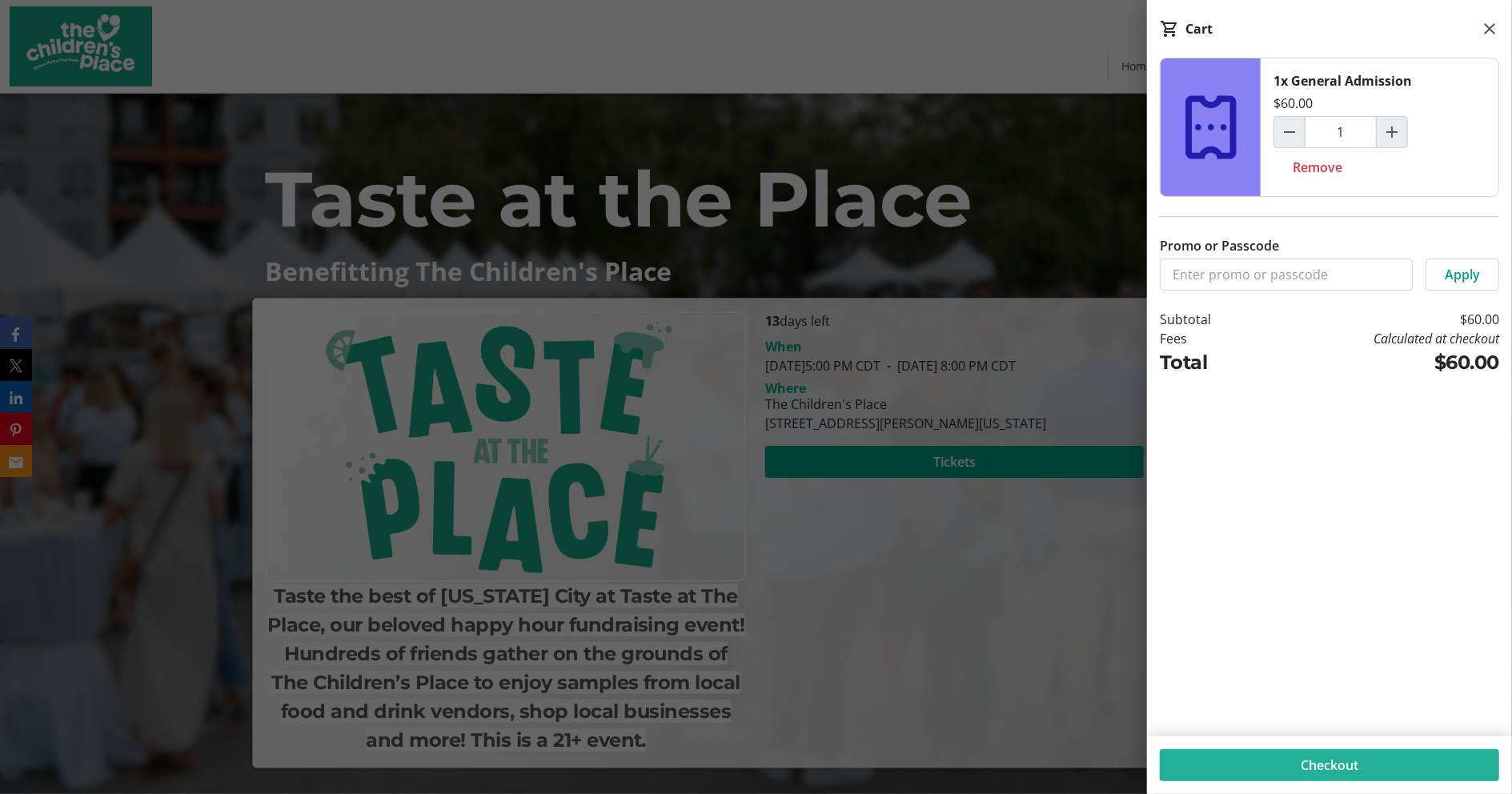
click at [1330, 757] on span "Checkout" at bounding box center [1329, 765] width 57 height 19
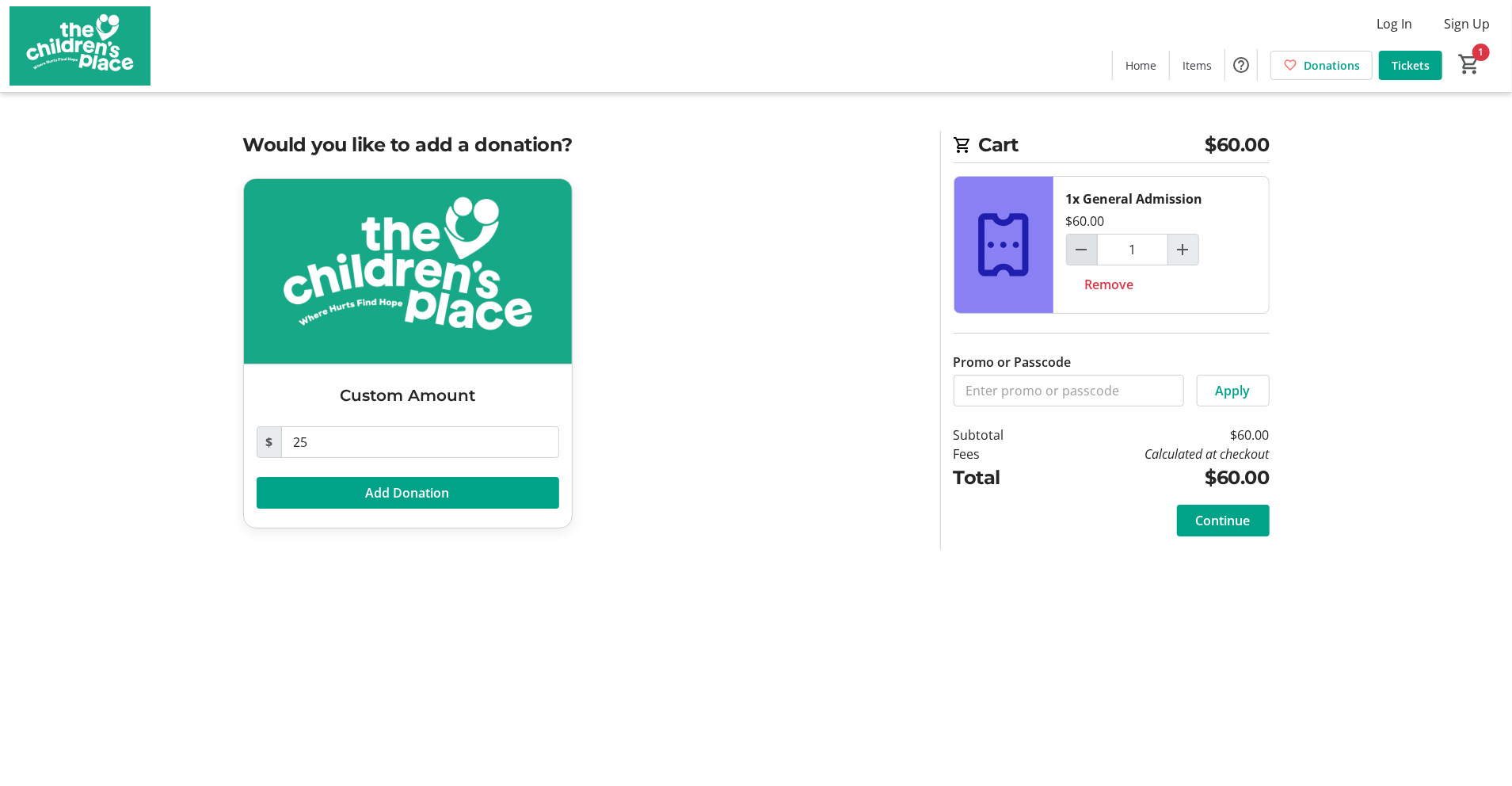
click at [1084, 251] on mat-icon "Decrement by one" at bounding box center [1082, 250] width 19 height 19
type input "0"
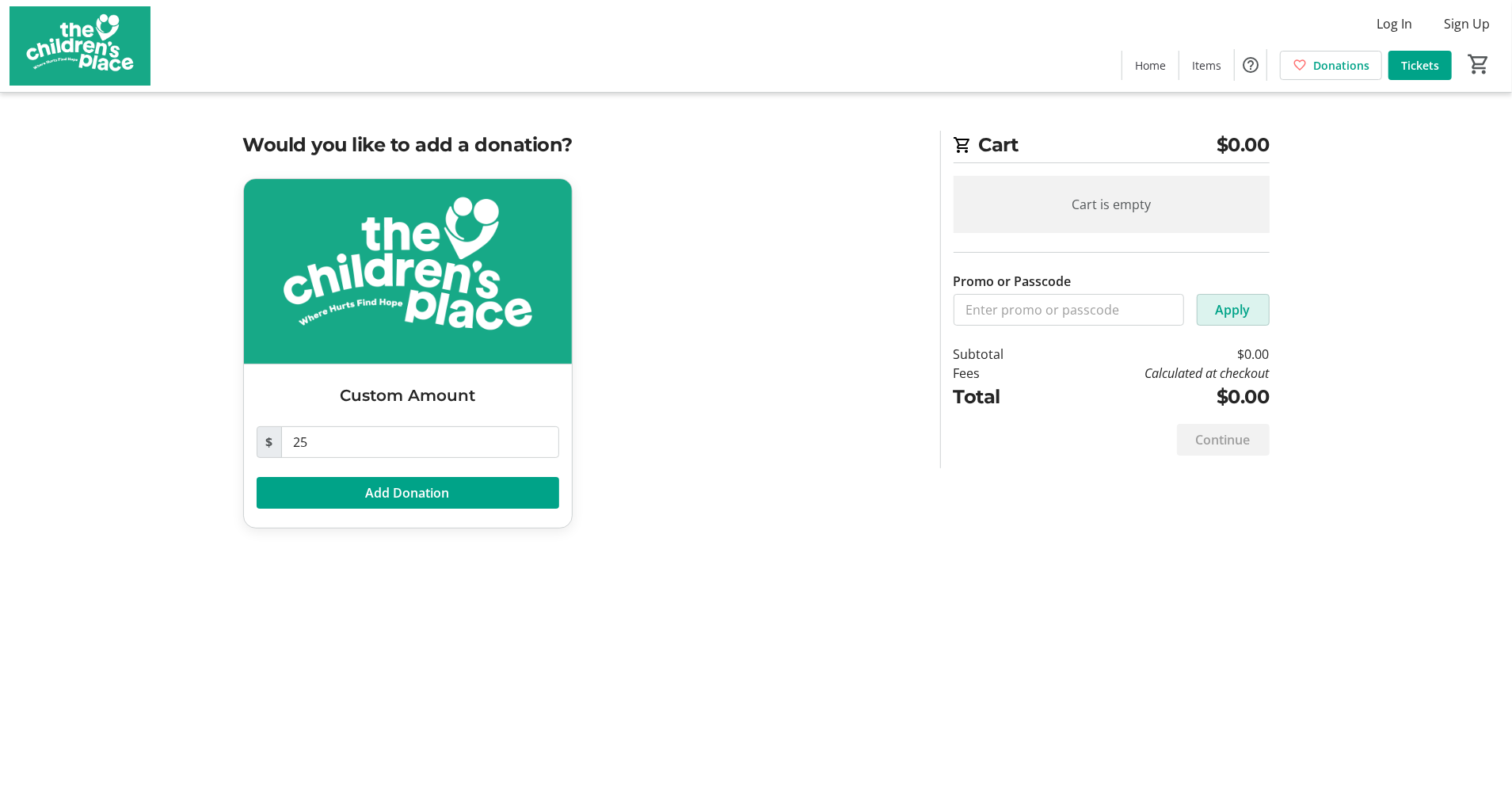
click at [1224, 312] on span "Apply" at bounding box center [1233, 310] width 35 height 19
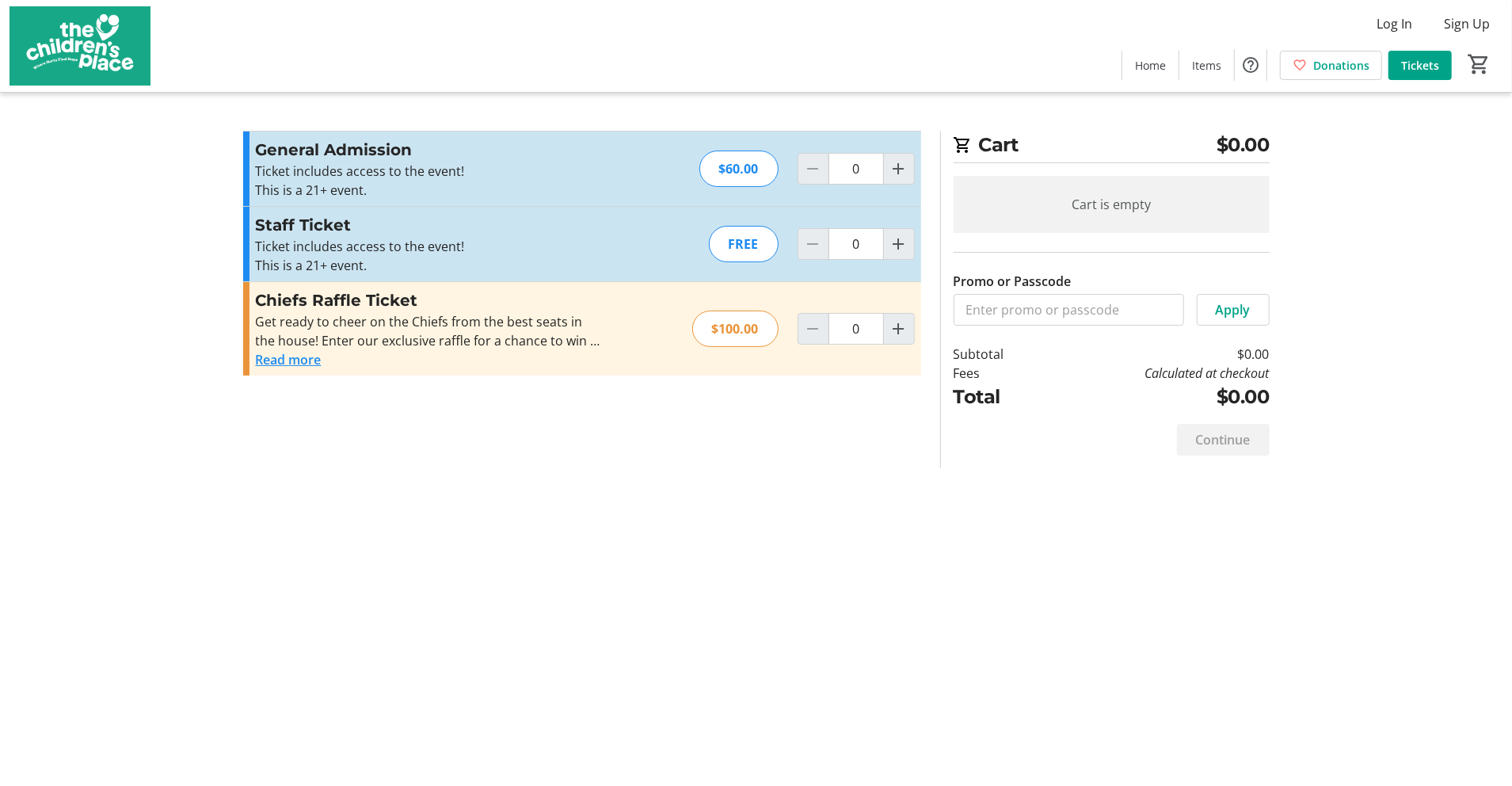
click at [760, 252] on div "FREE" at bounding box center [743, 244] width 70 height 36
click at [549, 254] on p "Ticket includes access to the event!" at bounding box center [429, 246] width 346 height 19
click at [894, 244] on mat-icon "Increment by one" at bounding box center [899, 244] width 19 height 19
type input "1"
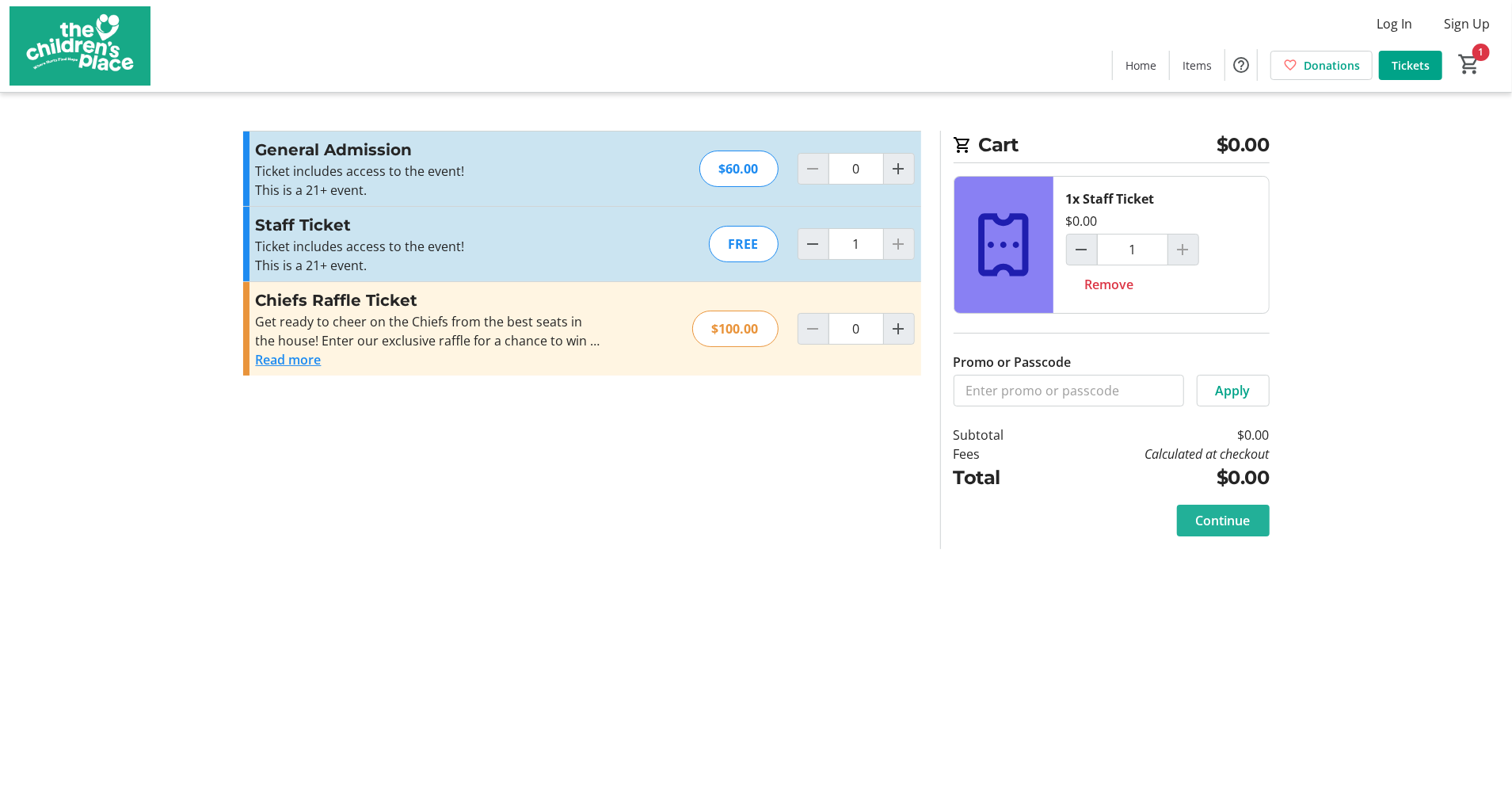
click at [1220, 524] on span "Continue" at bounding box center [1224, 520] width 54 height 19
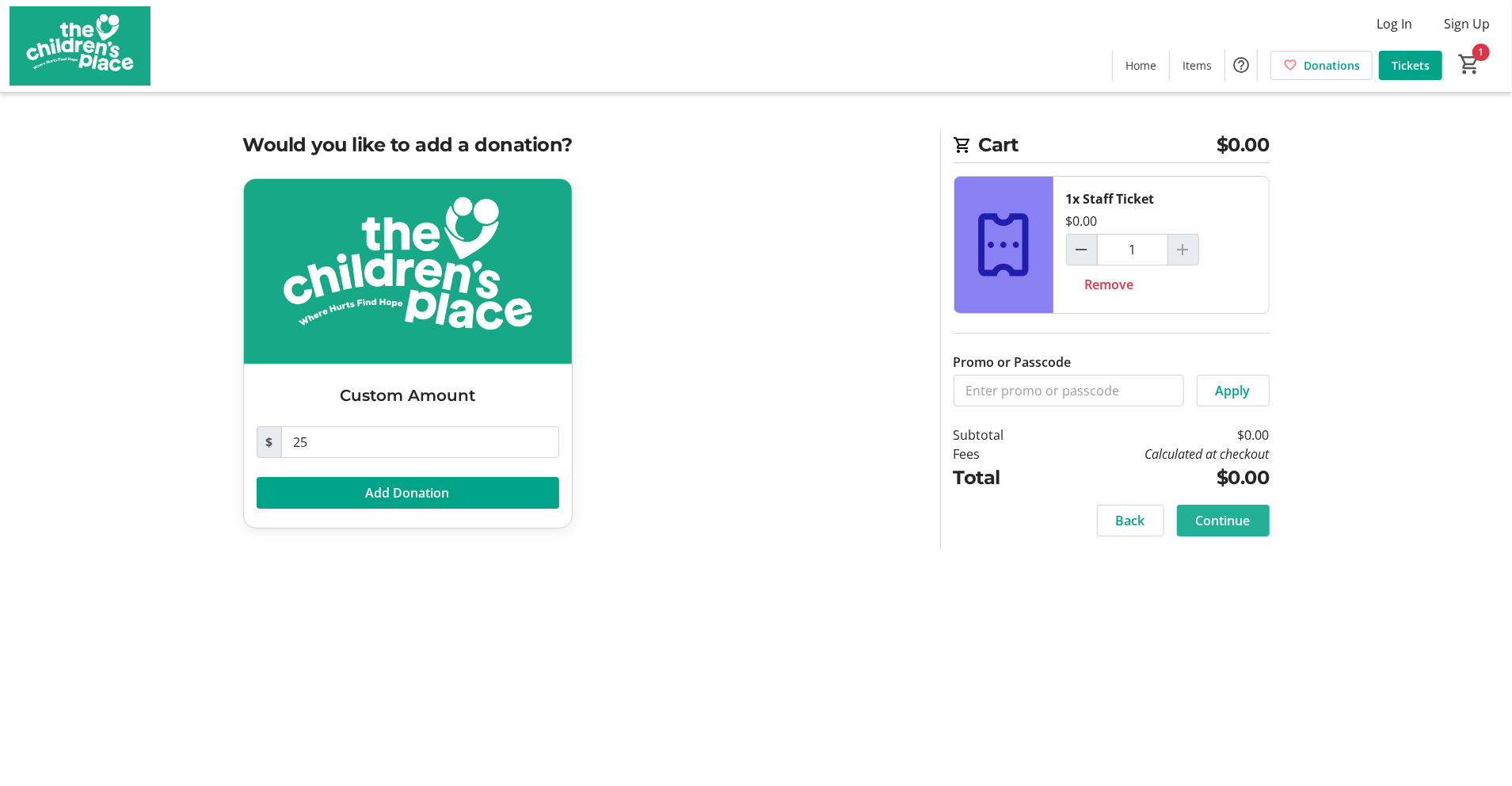
click at [1218, 520] on span "Continue" at bounding box center [1224, 520] width 54 height 19
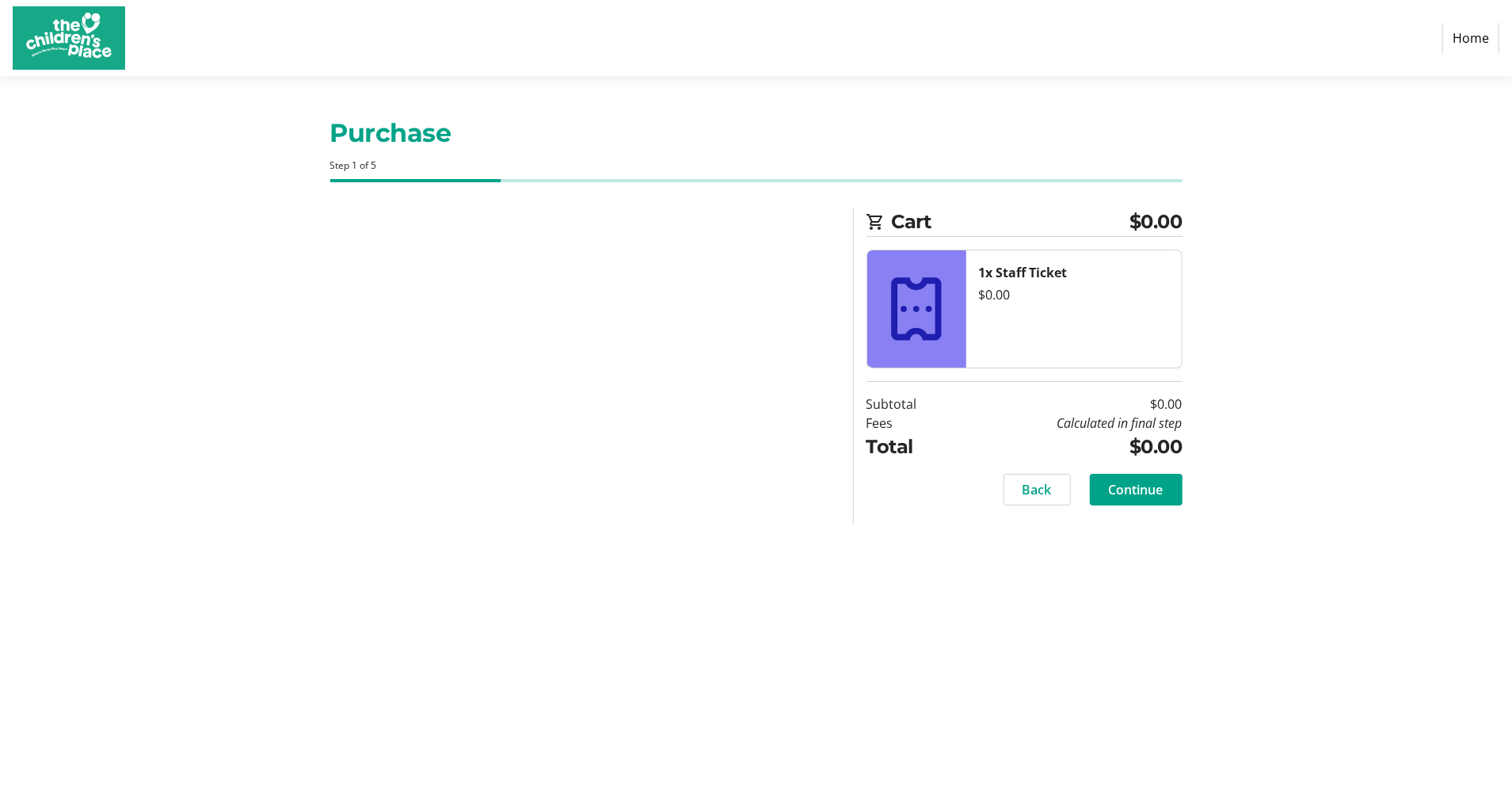
select select "US"
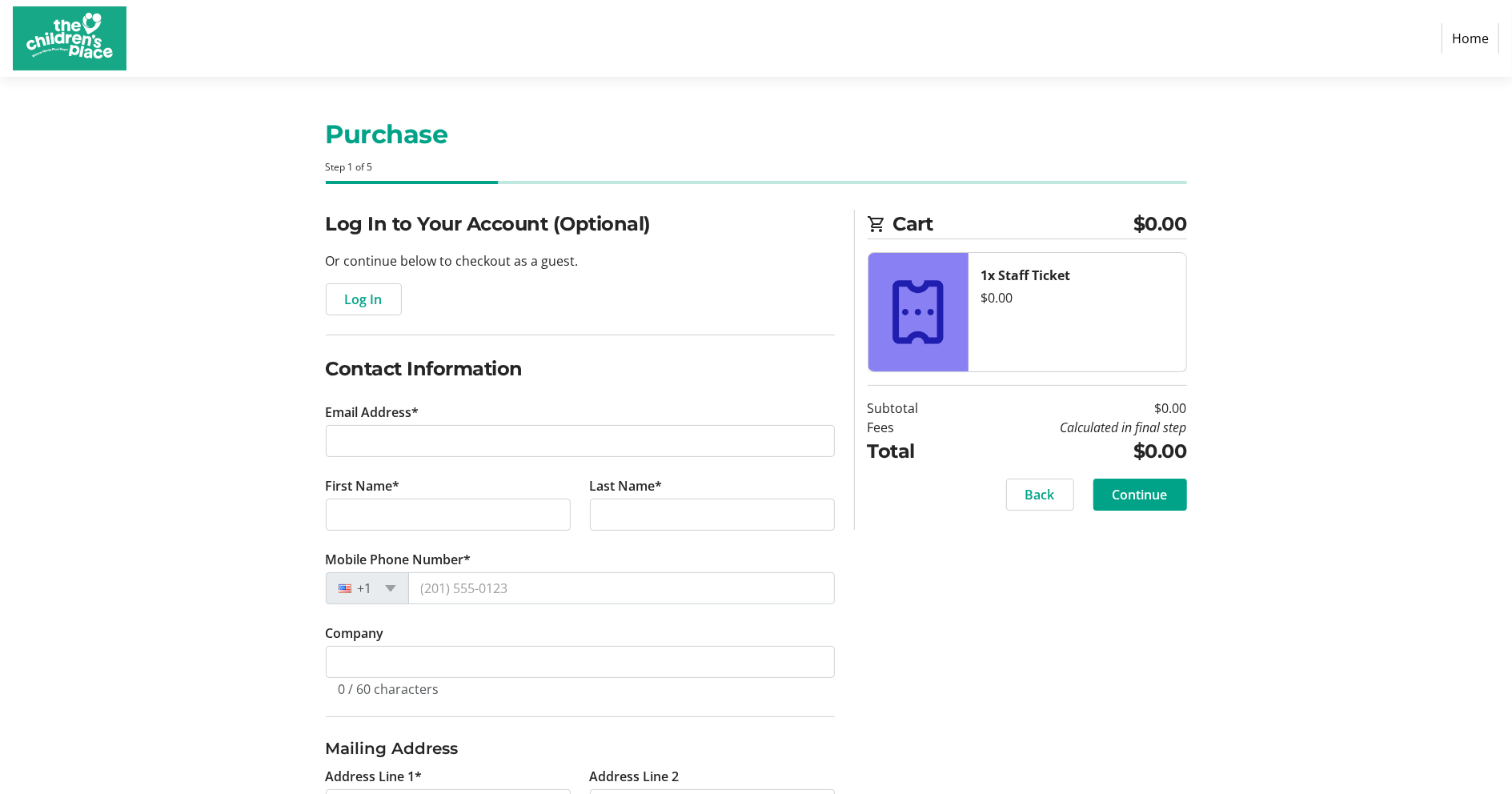
click at [404, 424] on tr-form-field "Email Address*" at bounding box center [581, 440] width 509 height 74
click at [376, 440] on input "Email Address*" at bounding box center [581, 441] width 509 height 32
type input "[EMAIL_ADDRESS][DOMAIN_NAME]"
type input "[PERSON_NAME]"
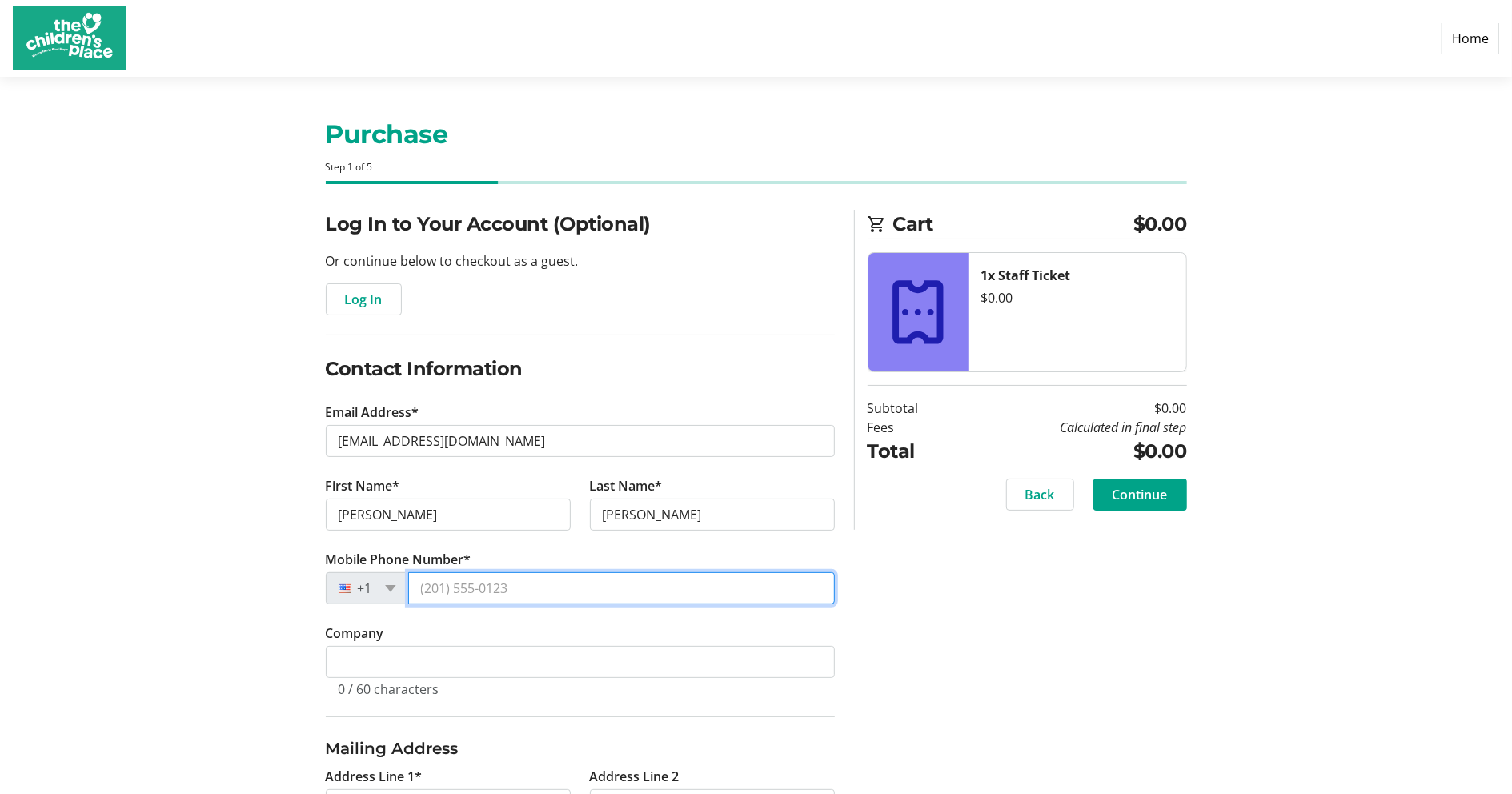
type input "[PHONE_NUMBER]"
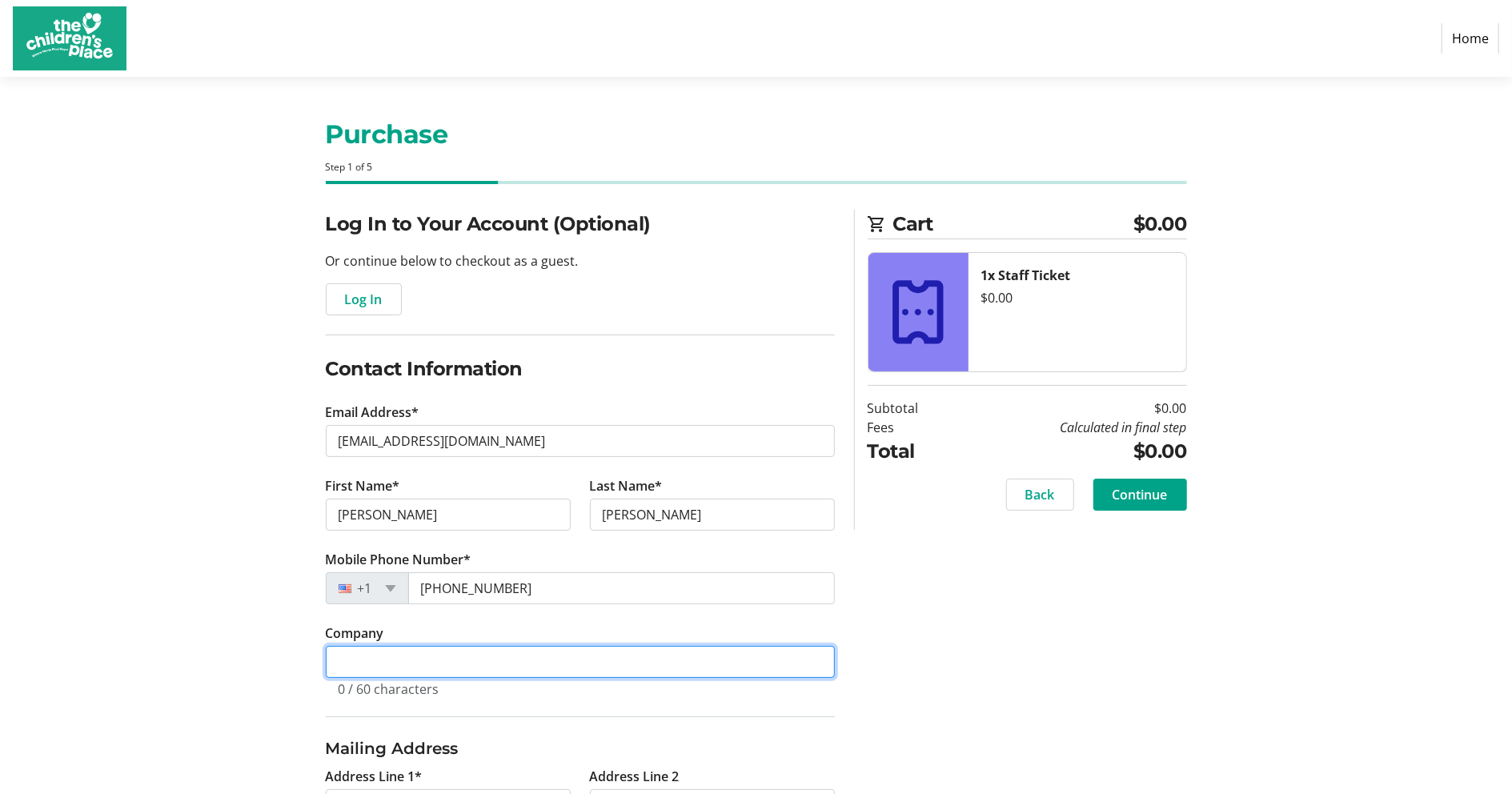
type input "The Childrens Place"
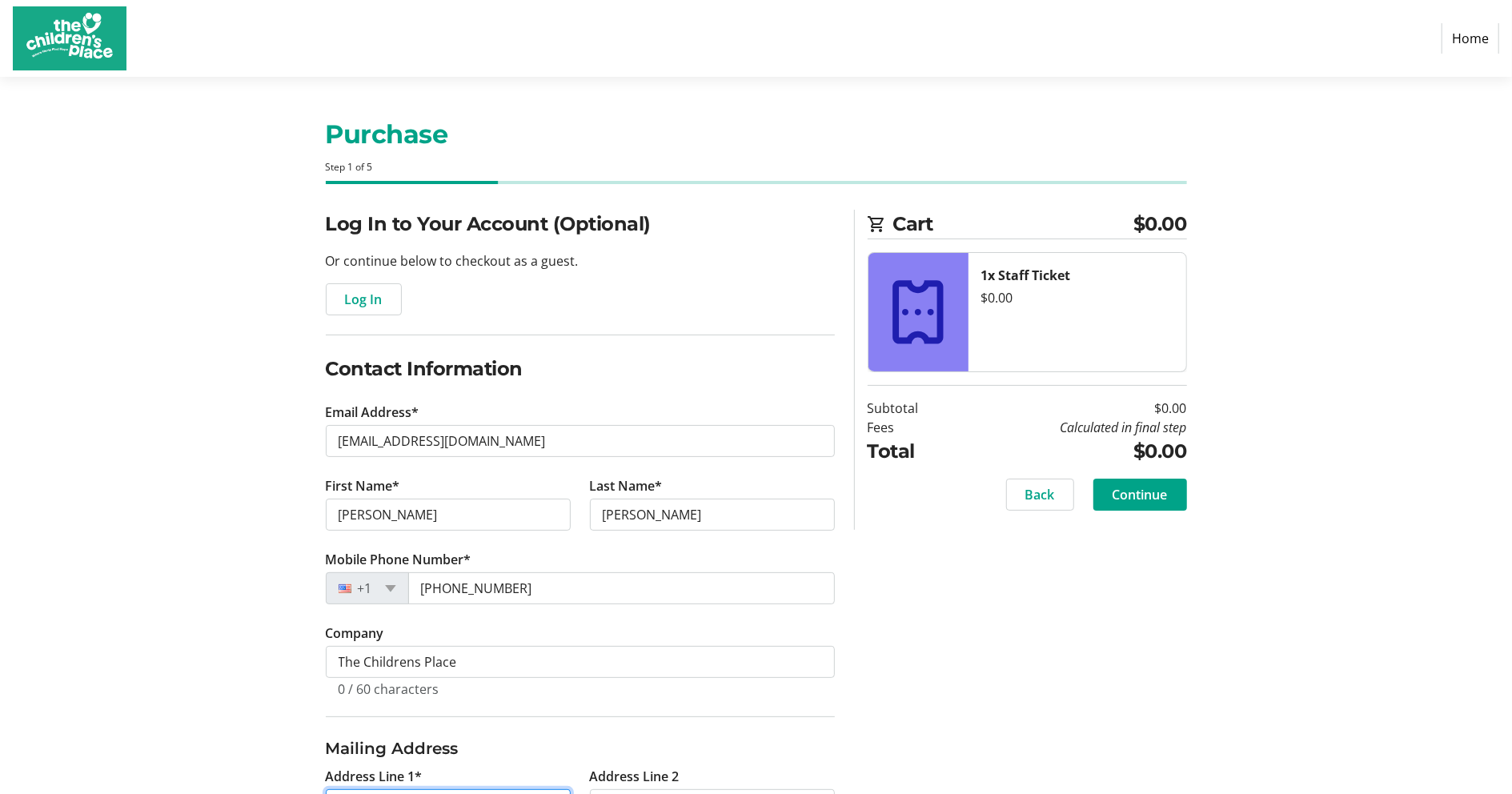
type input "[STREET_ADDRESS][US_STATE]"
type input "[US_STATE][GEOGRAPHIC_DATA]"
select select "MO"
type input "64130"
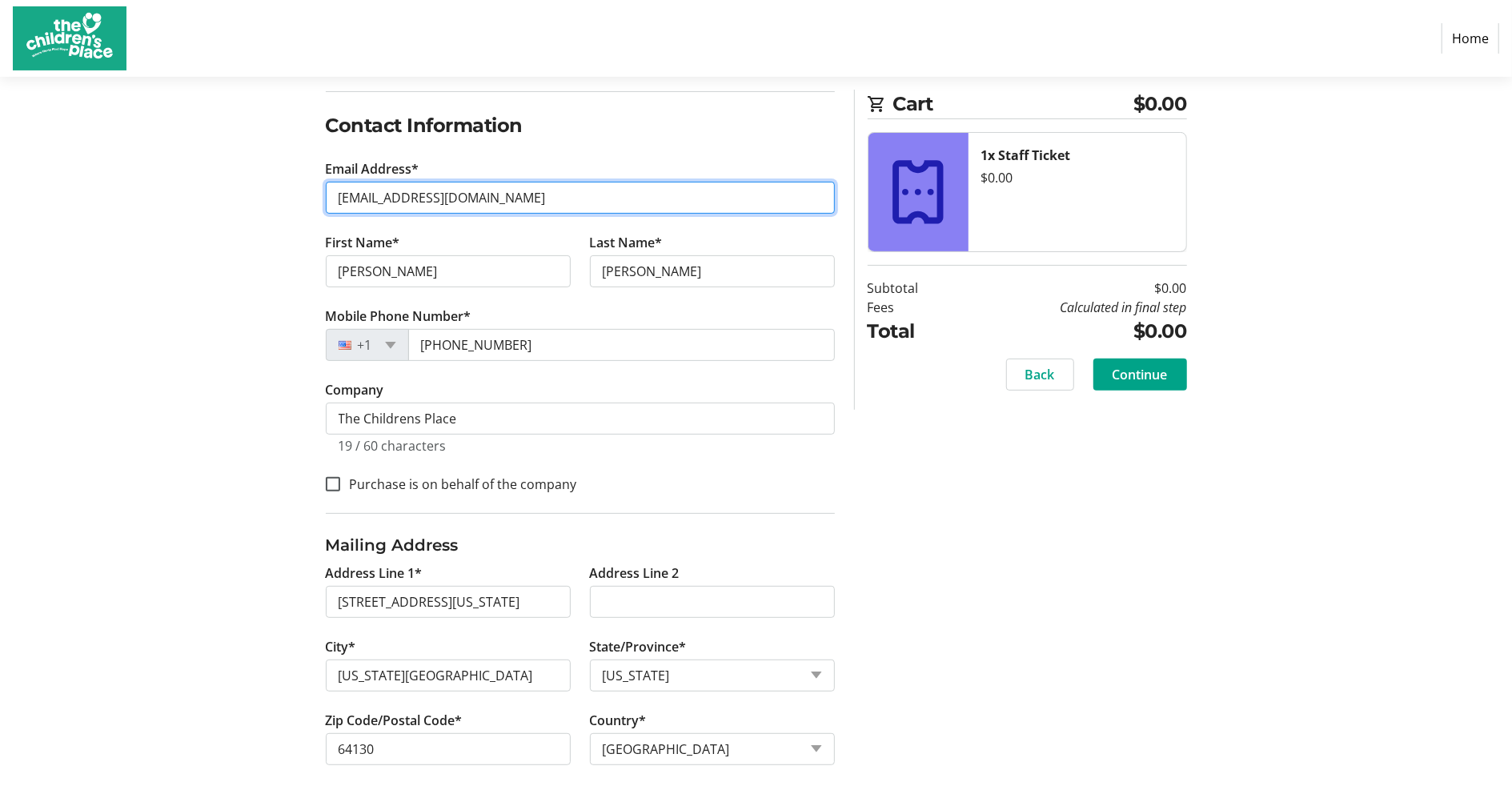
scroll to position [257, 0]
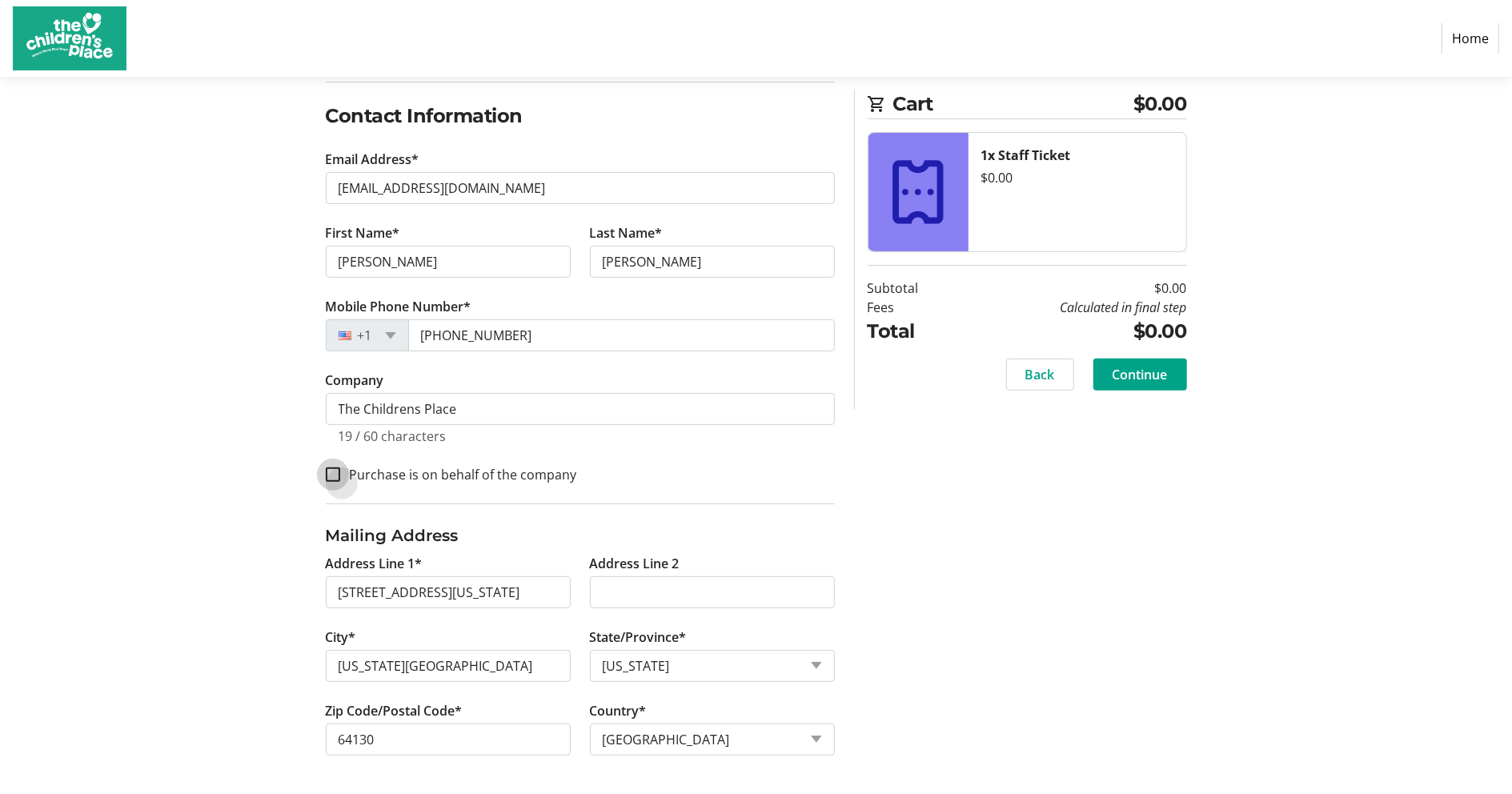
click at [333, 472] on input "Purchase is on behalf of the company" at bounding box center [333, 474] width 15 height 15
checkbox input "true"
click at [1113, 376] on span "Continue" at bounding box center [1141, 375] width 55 height 19
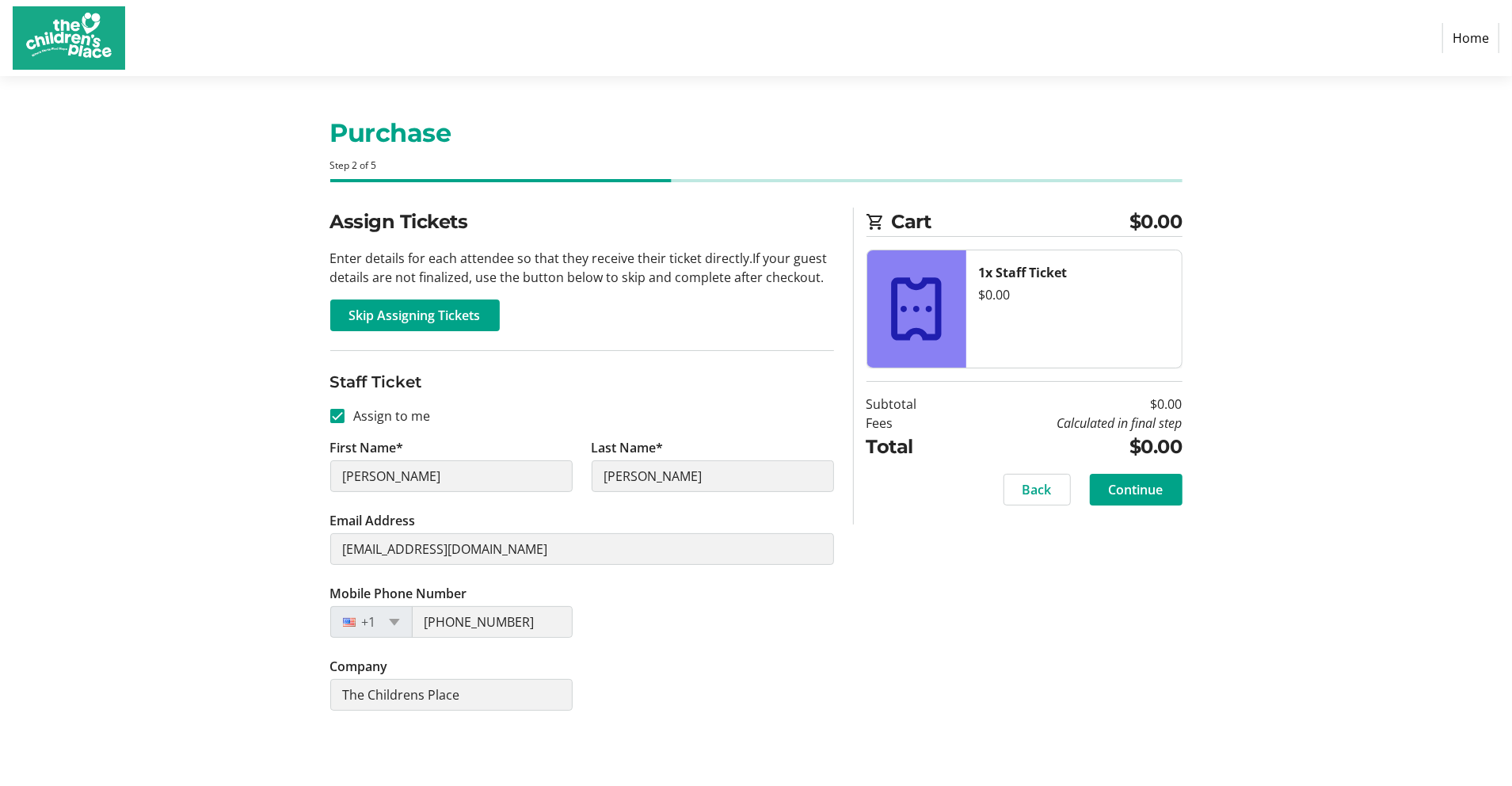
click at [1133, 489] on span "Continue" at bounding box center [1136, 490] width 54 height 19
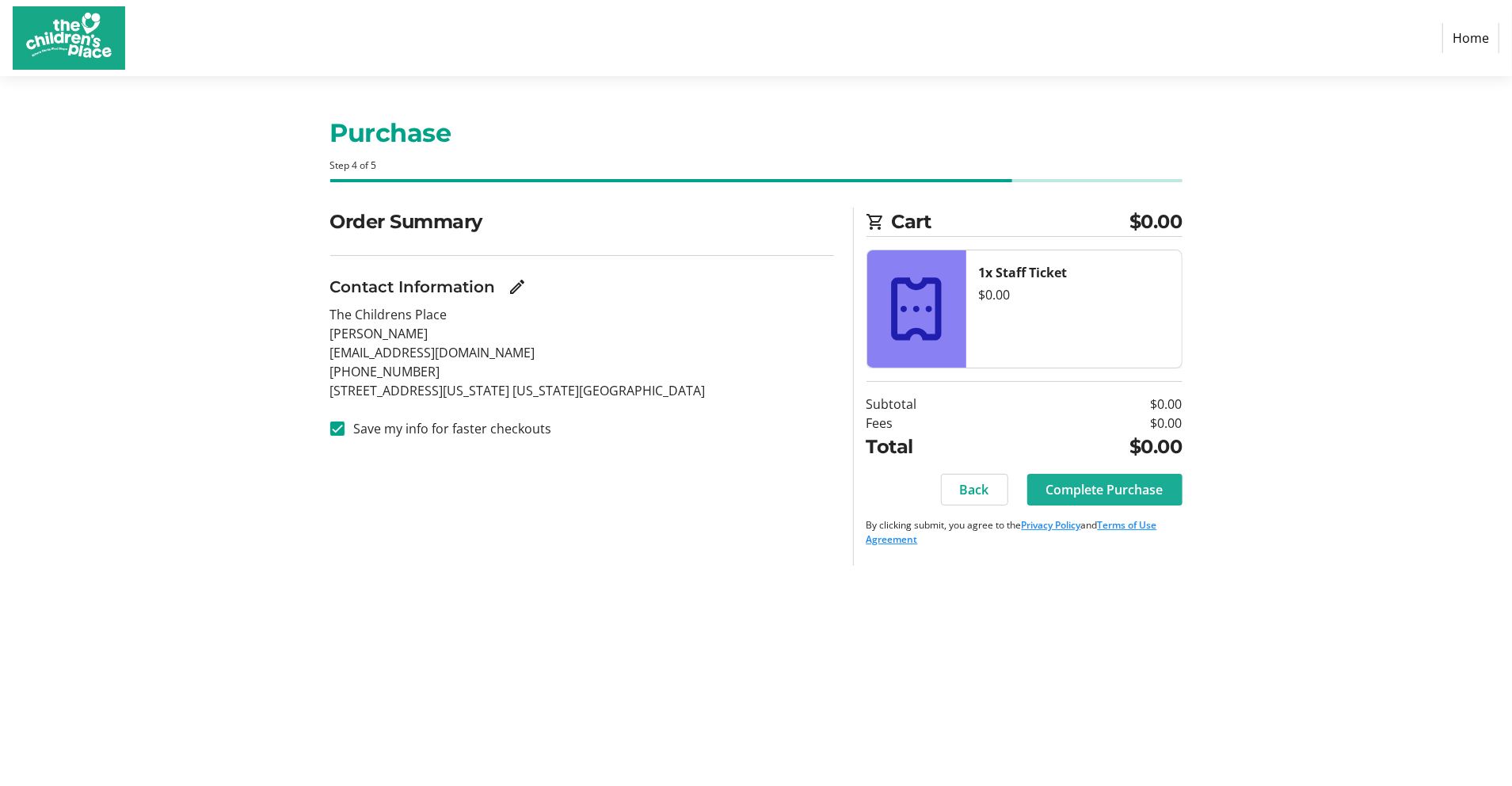
click at [1133, 489] on span "Complete Purchase" at bounding box center [1105, 490] width 117 height 19
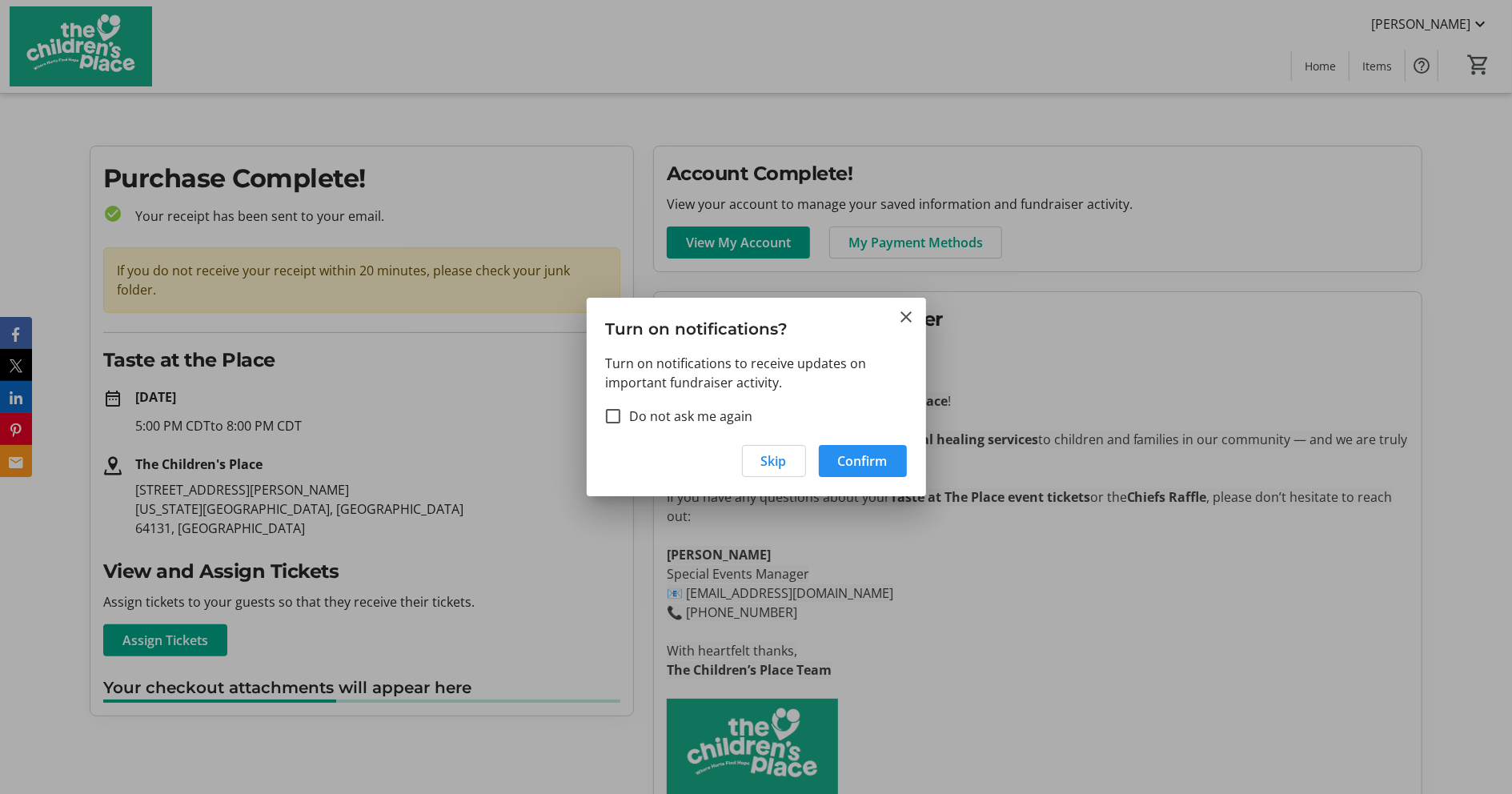
click at [830, 456] on span "button" at bounding box center [863, 460] width 88 height 39
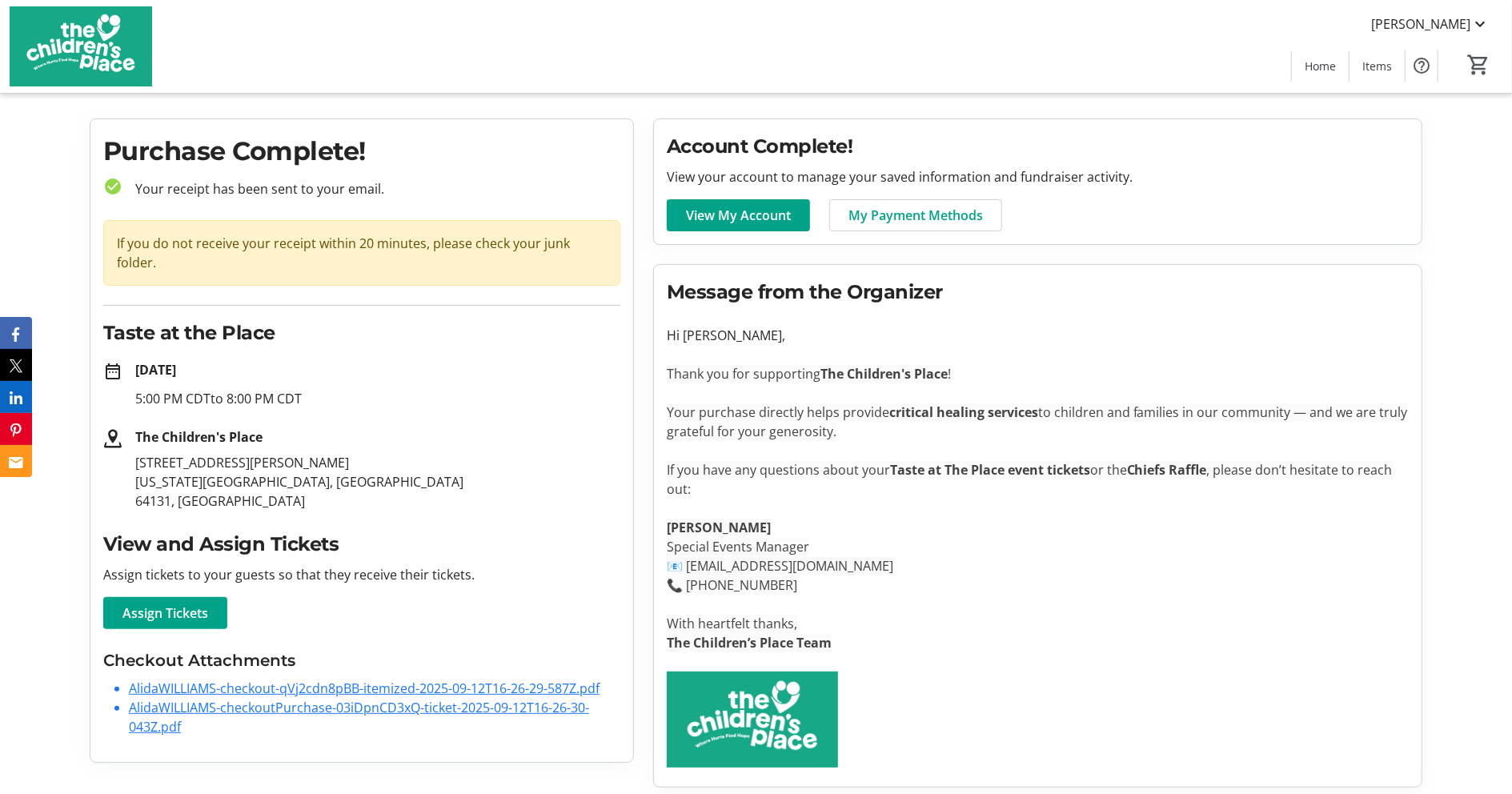
scroll to position [35, 0]
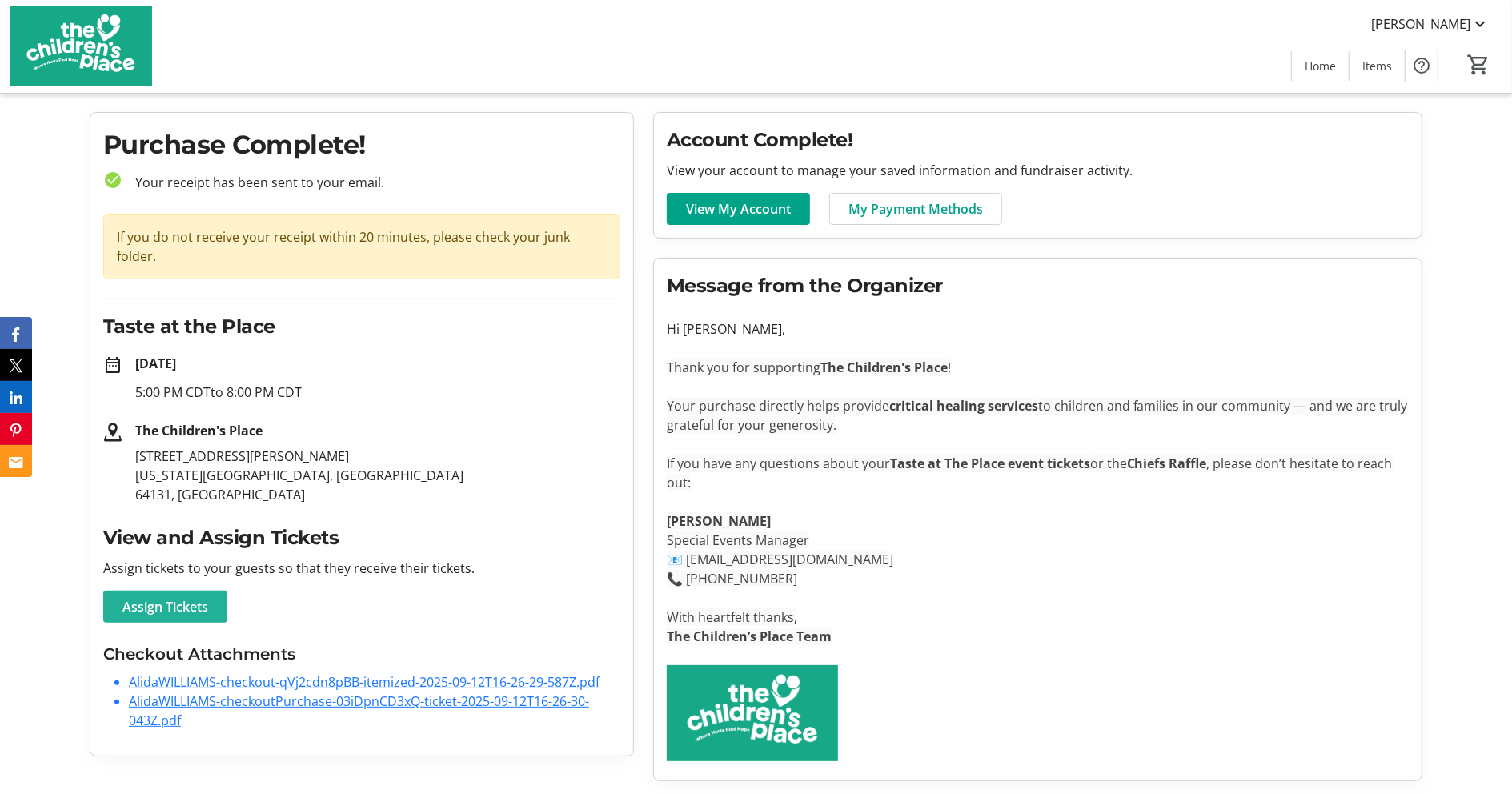
click at [194, 605] on span "Assign Tickets" at bounding box center [166, 606] width 86 height 19
